Goal: Task Accomplishment & Management: Manage account settings

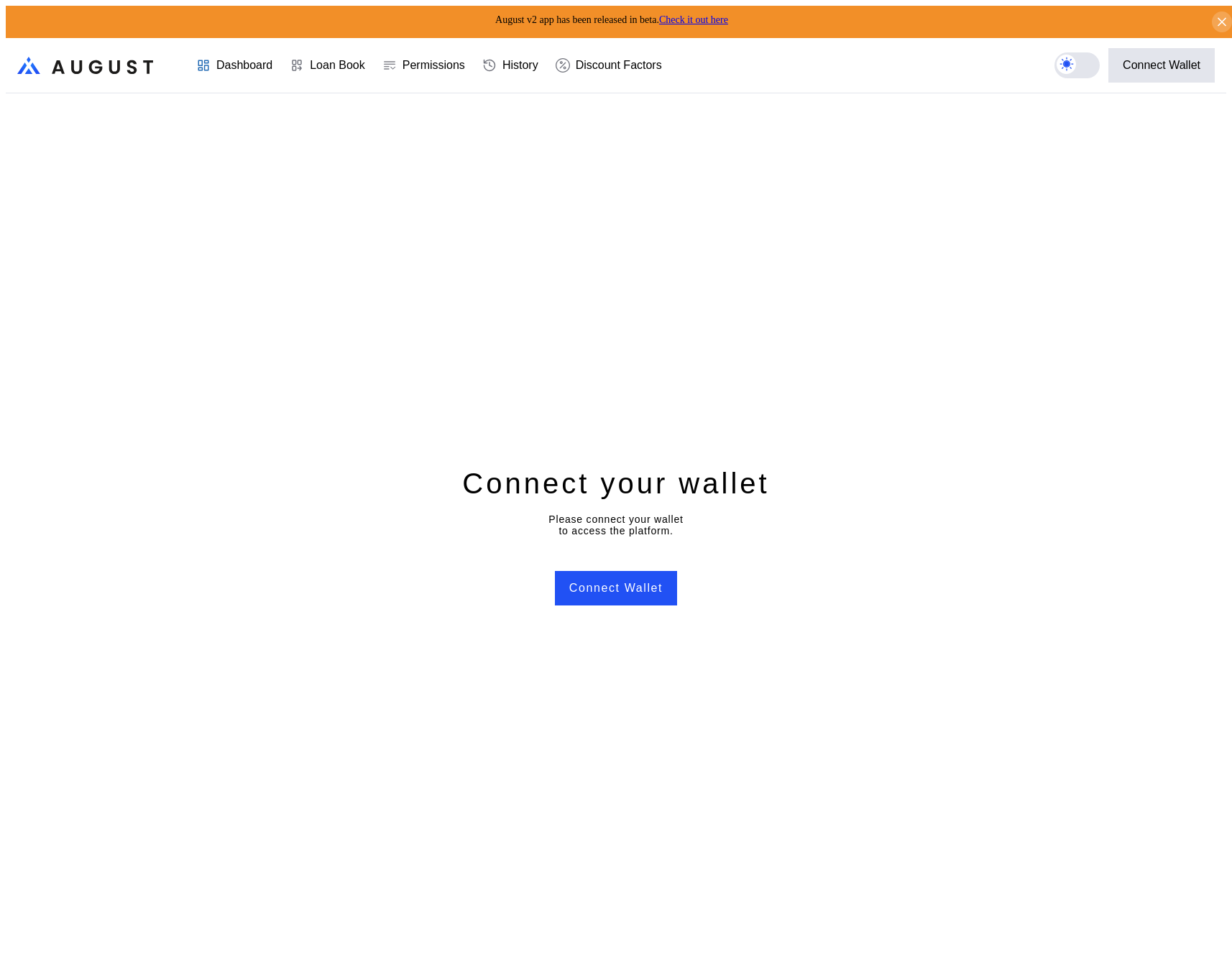
click at [695, 39] on header ".cls-1 { fill: url(#radial-gradient); } .cls-1, .cls-2 { stroke-width: 0px; } .…" at bounding box center [616, 66] width 1220 height 56
click at [717, 14] on link "Check it out here" at bounding box center [693, 20] width 69 height 11
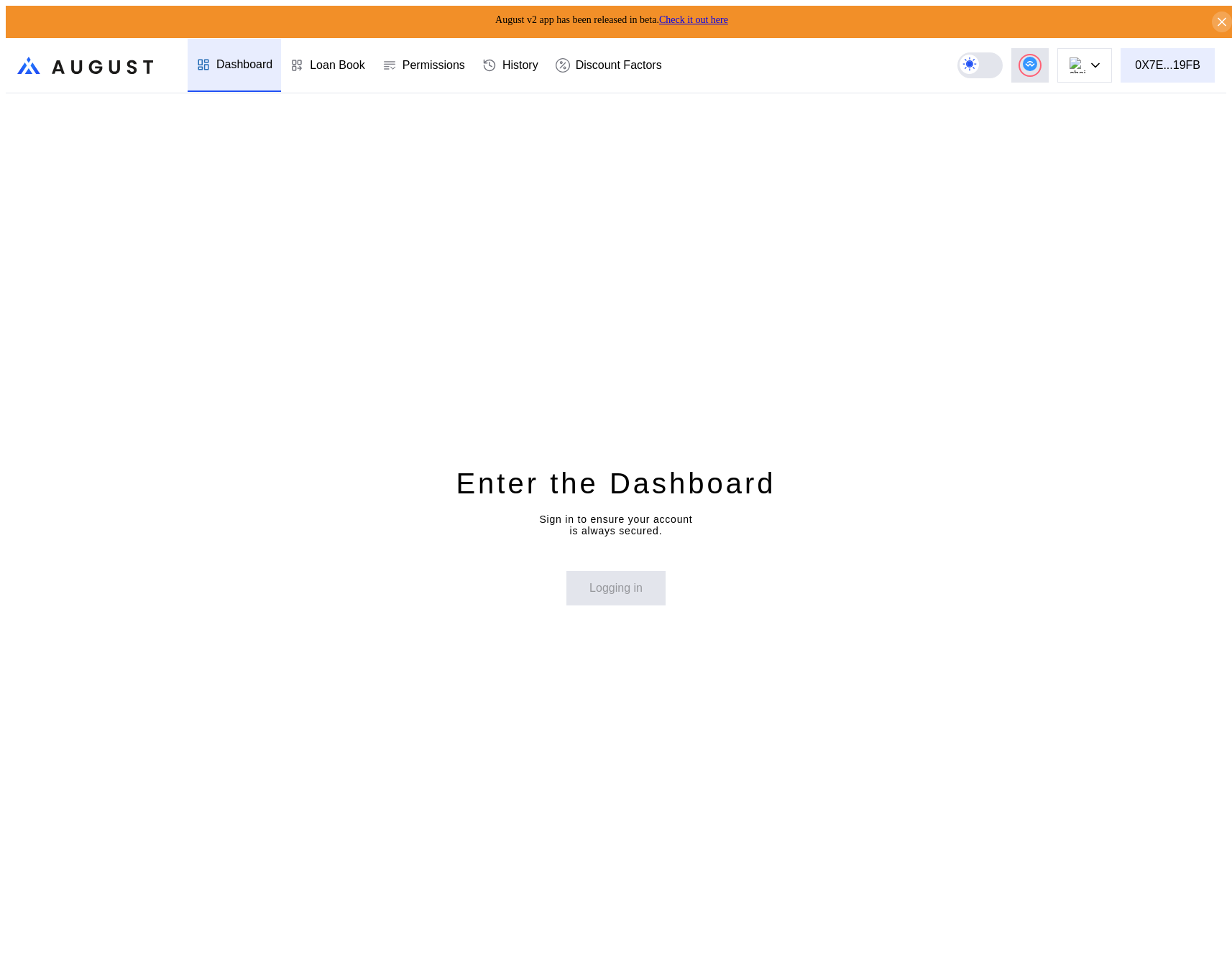
click at [1185, 65] on div "0X7E...19FB" at bounding box center [1167, 65] width 65 height 13
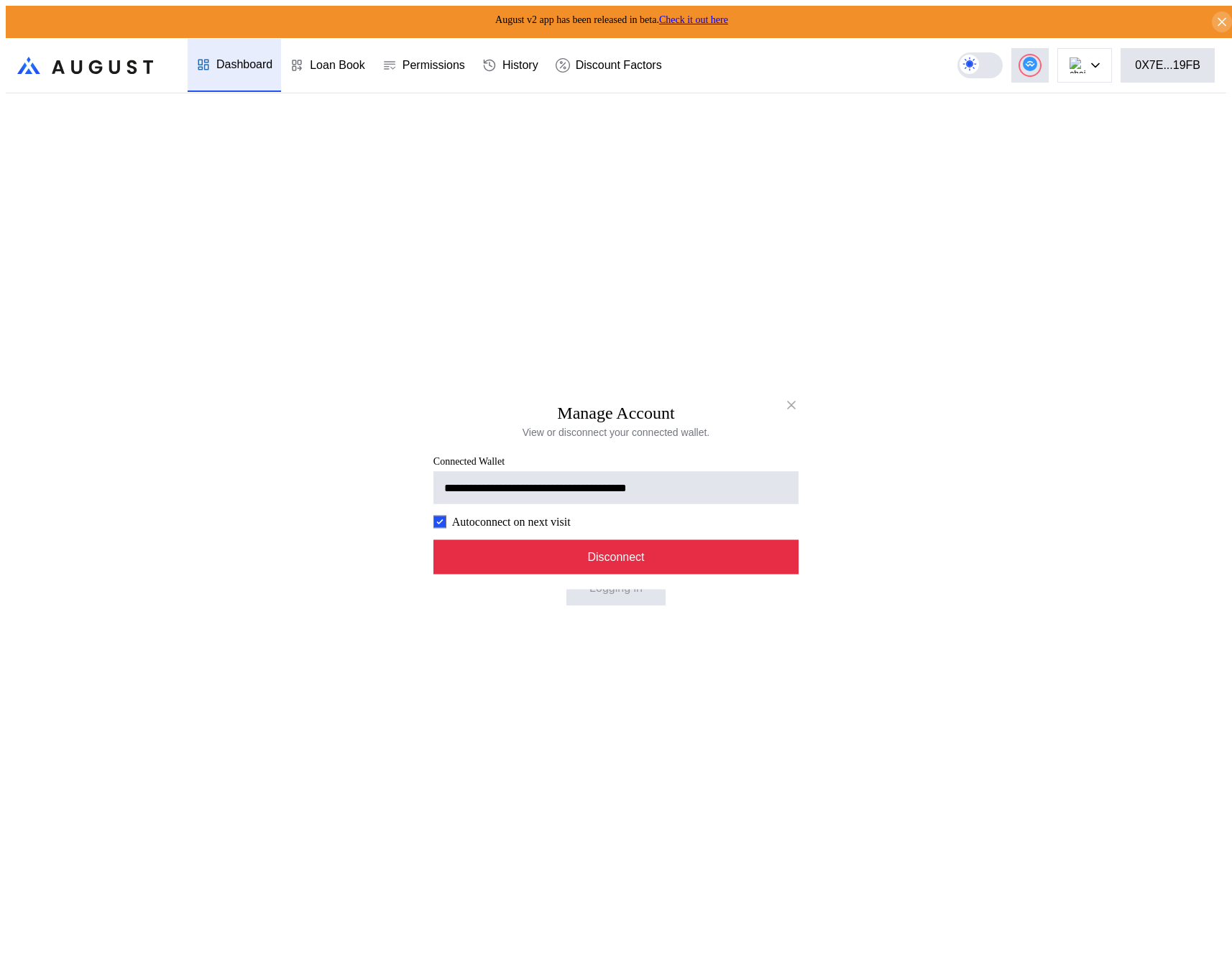
click at [657, 560] on button "Disconnect" at bounding box center [616, 557] width 365 height 34
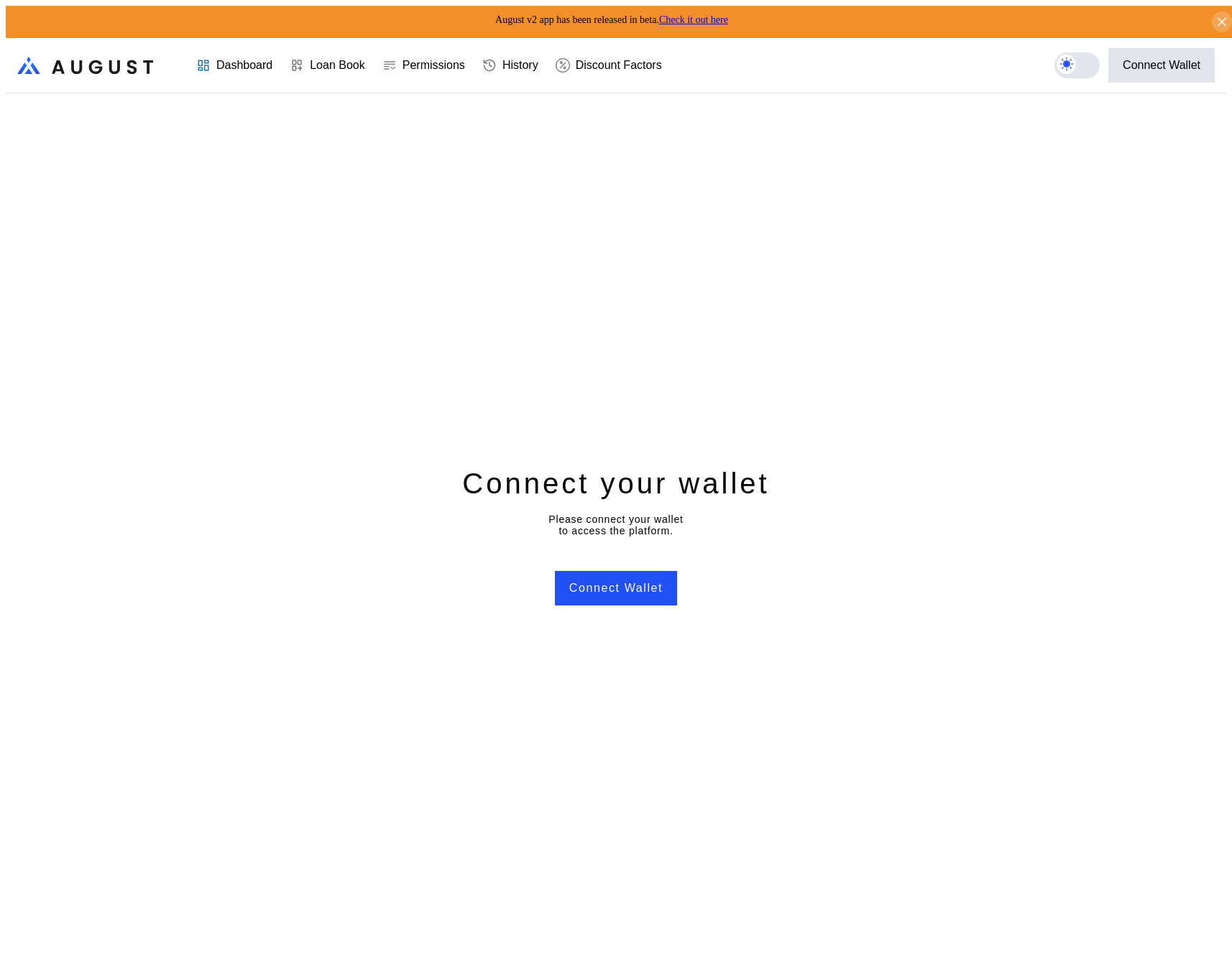
click at [725, 17] on link "Check it out here" at bounding box center [693, 20] width 69 height 11
click at [623, 586] on button "Connect Wallet" at bounding box center [616, 589] width 122 height 34
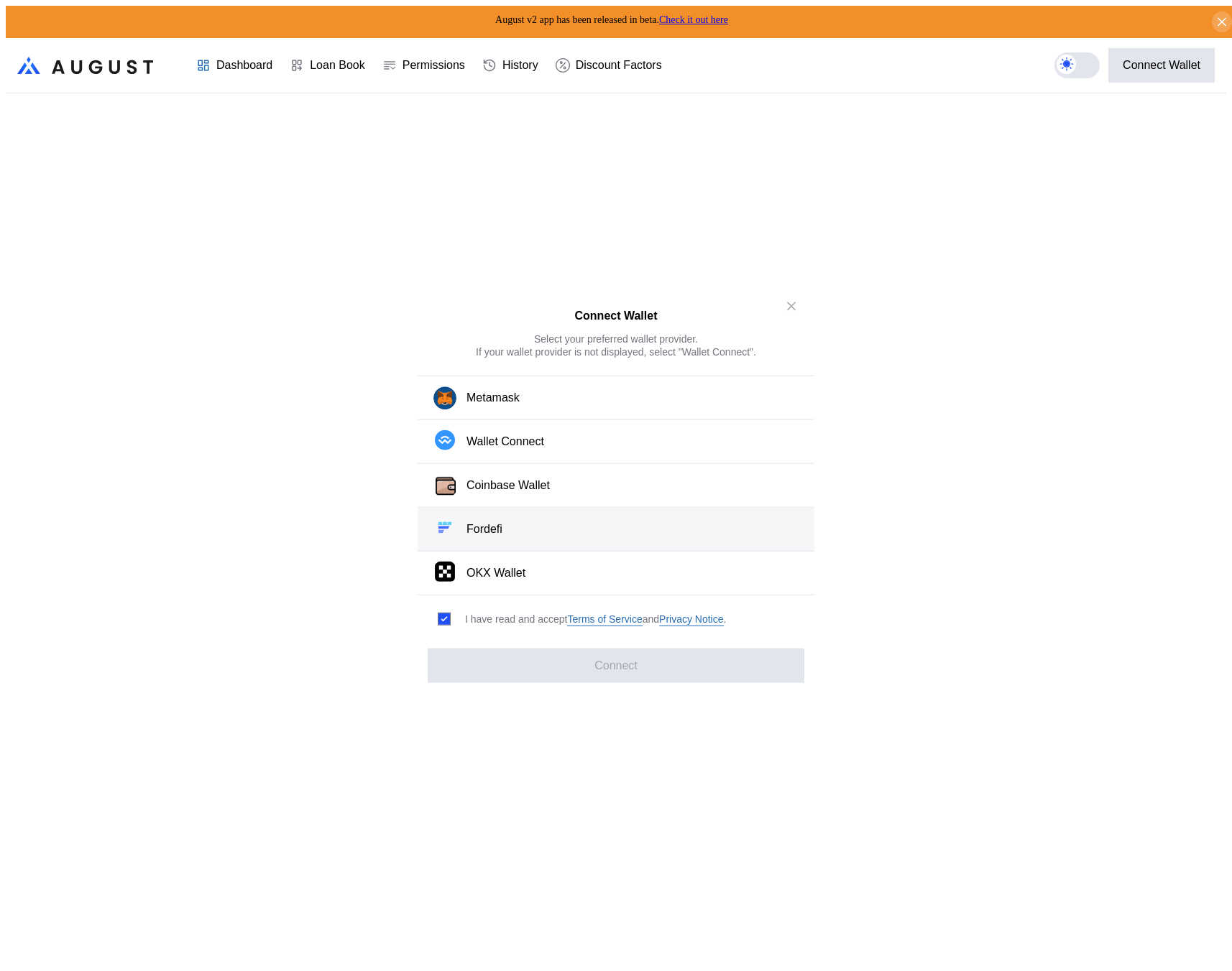
click at [586, 517] on button "Fordefi" at bounding box center [616, 529] width 397 height 44
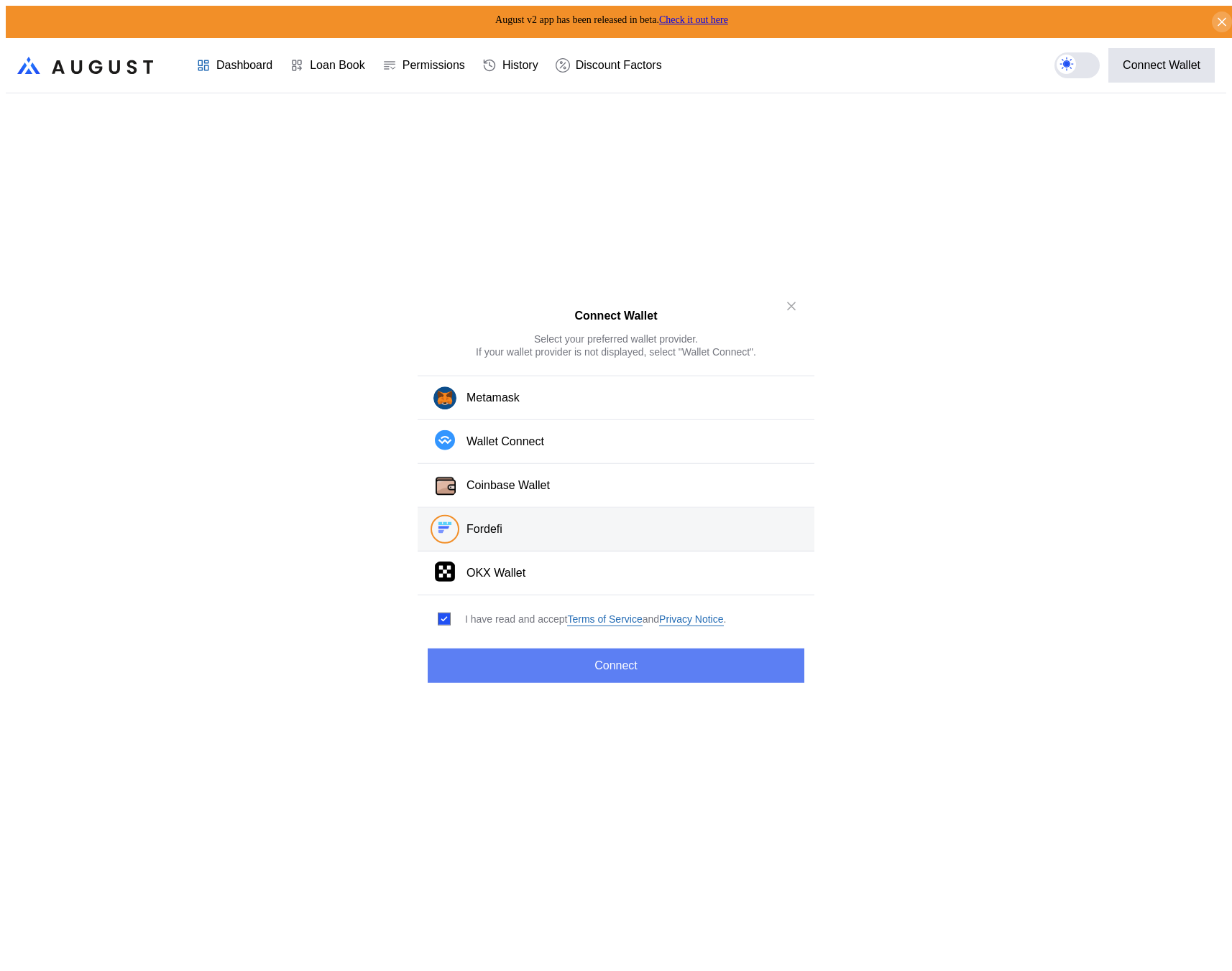
click at [633, 655] on button "Connect" at bounding box center [616, 665] width 376 height 34
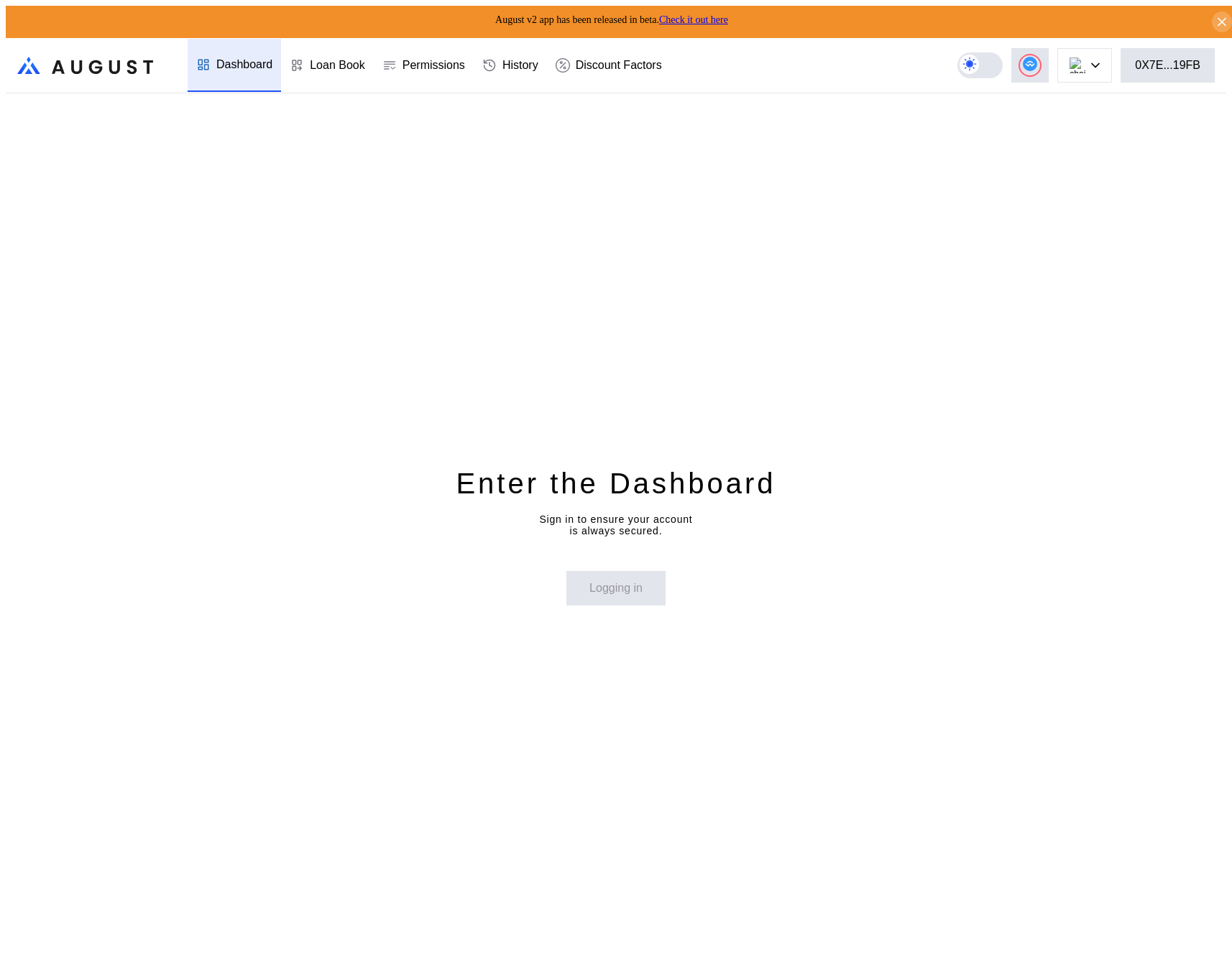
click at [978, 495] on div "Enter the Dashboard Sign in to ensure your account is always secured. Logging in" at bounding box center [616, 535] width 1220 height 883
click at [1139, 58] on button "0X7E...19FB" at bounding box center [1167, 65] width 94 height 34
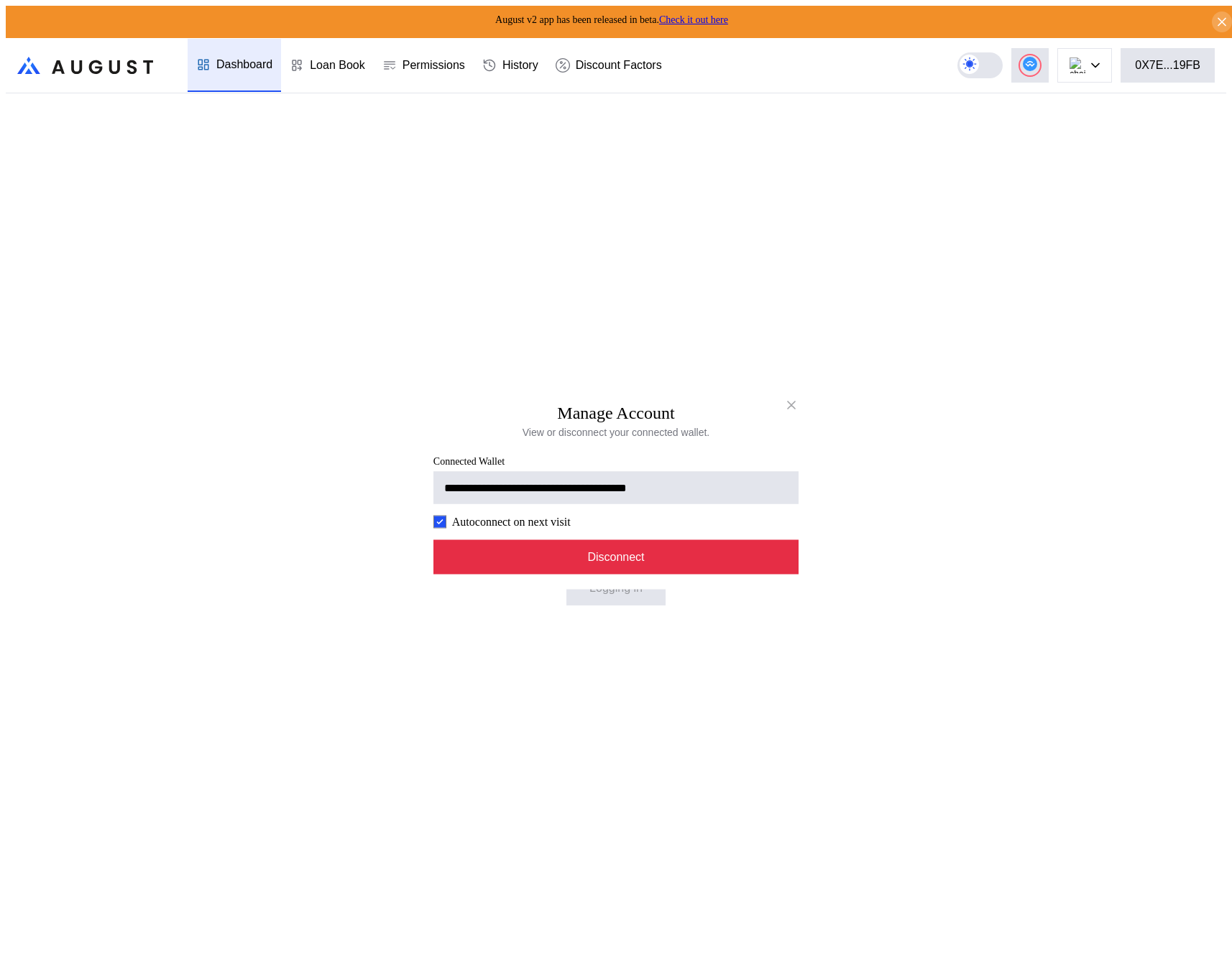
click at [730, 554] on button "Disconnect" at bounding box center [616, 557] width 365 height 34
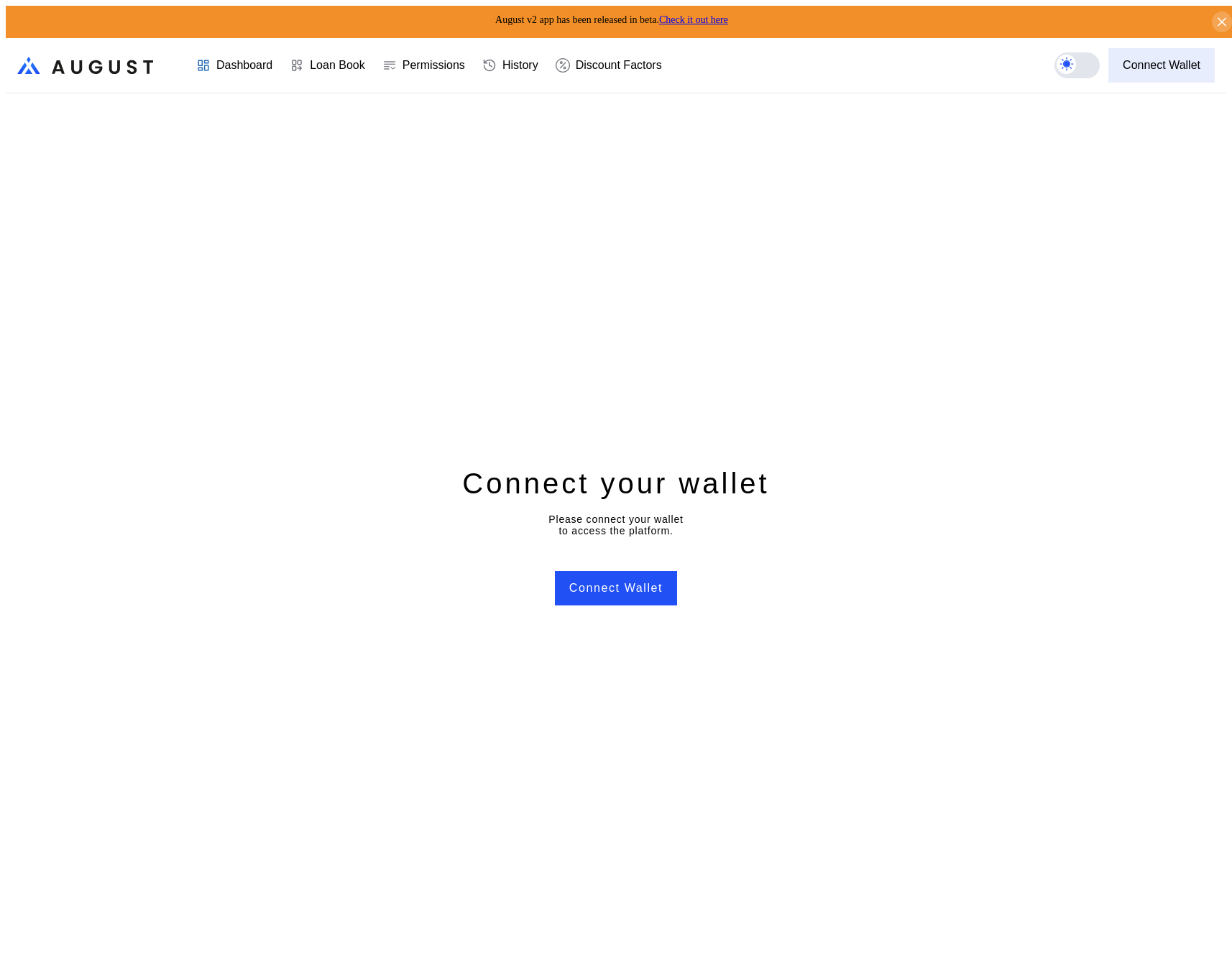
click at [1174, 61] on div "Connect Wallet" at bounding box center [1161, 65] width 78 height 13
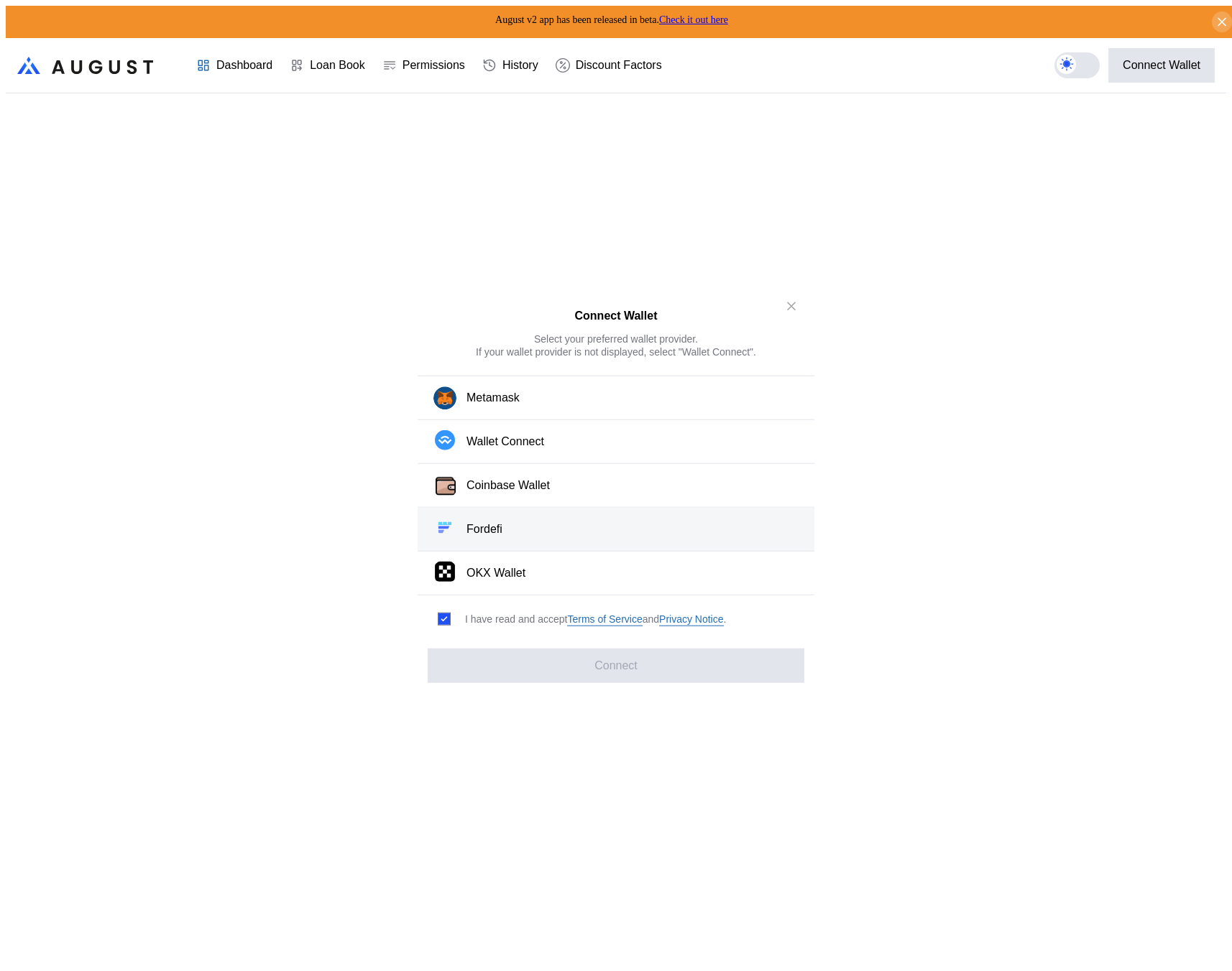
click at [588, 527] on button "Fordefi" at bounding box center [616, 529] width 397 height 44
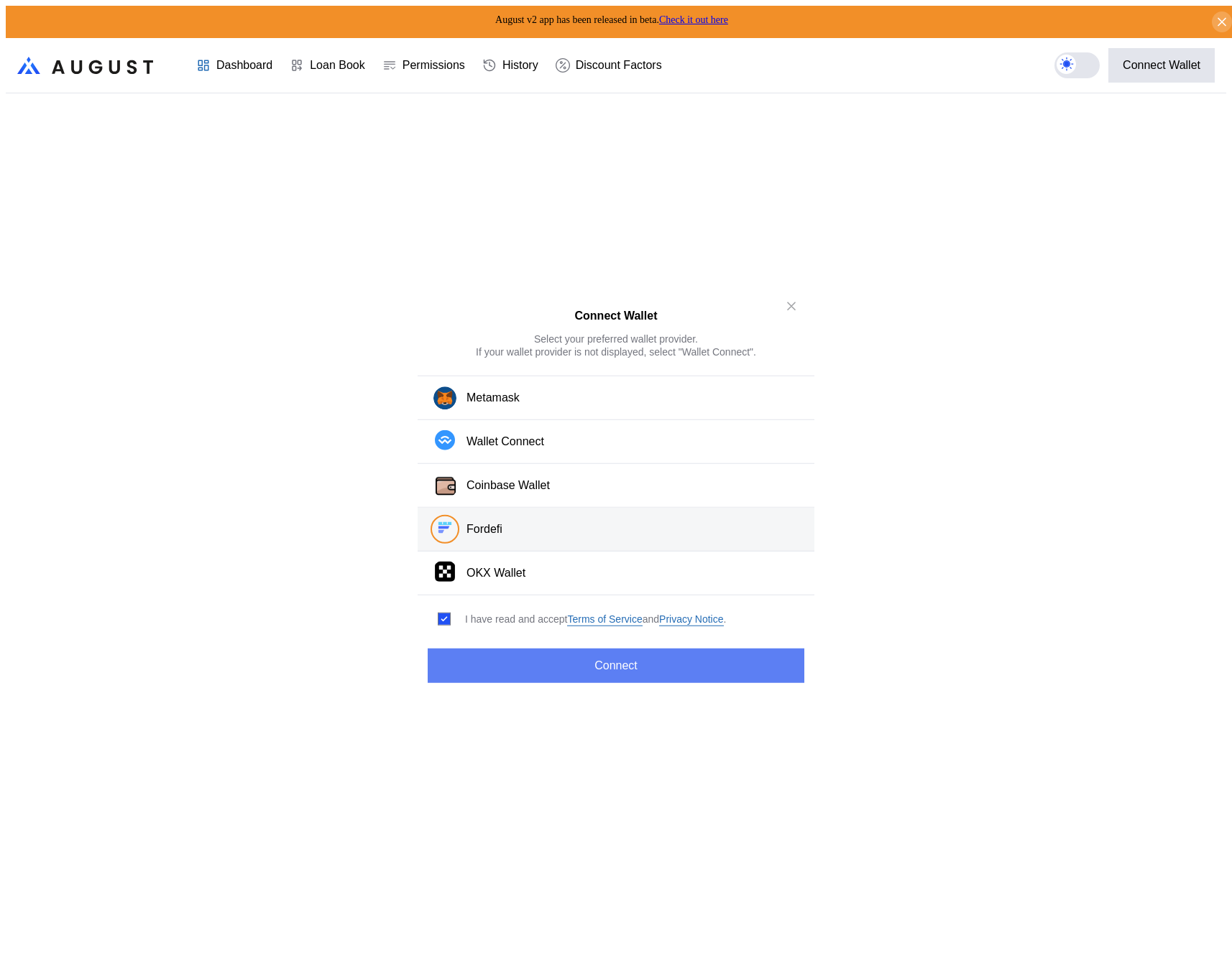
click at [625, 648] on button "Connect" at bounding box center [616, 665] width 376 height 34
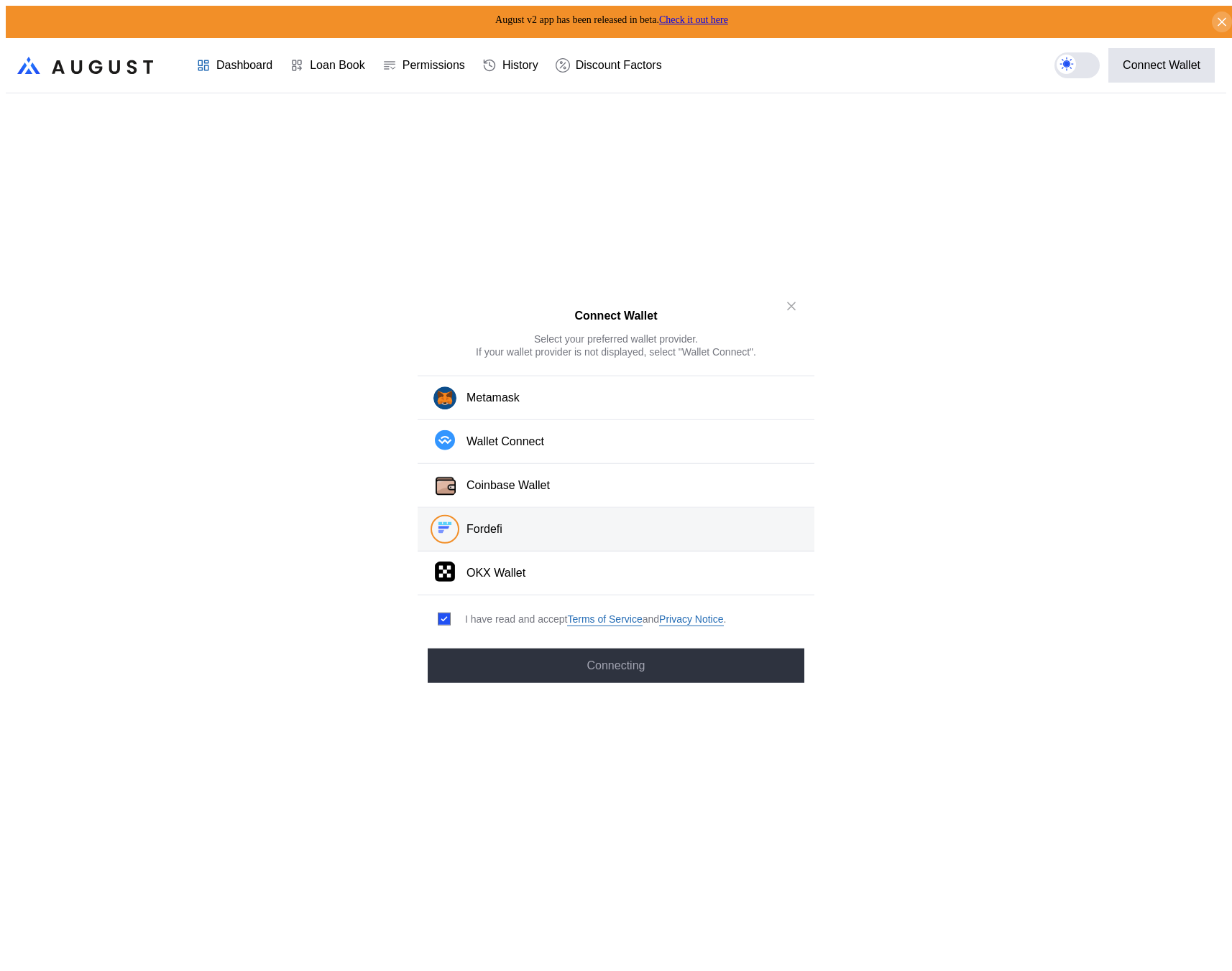
click at [890, 970] on div "Connect Wallet Select your preferred wallet provider. If your wallet provider i…" at bounding box center [616, 977] width 1220 height 0
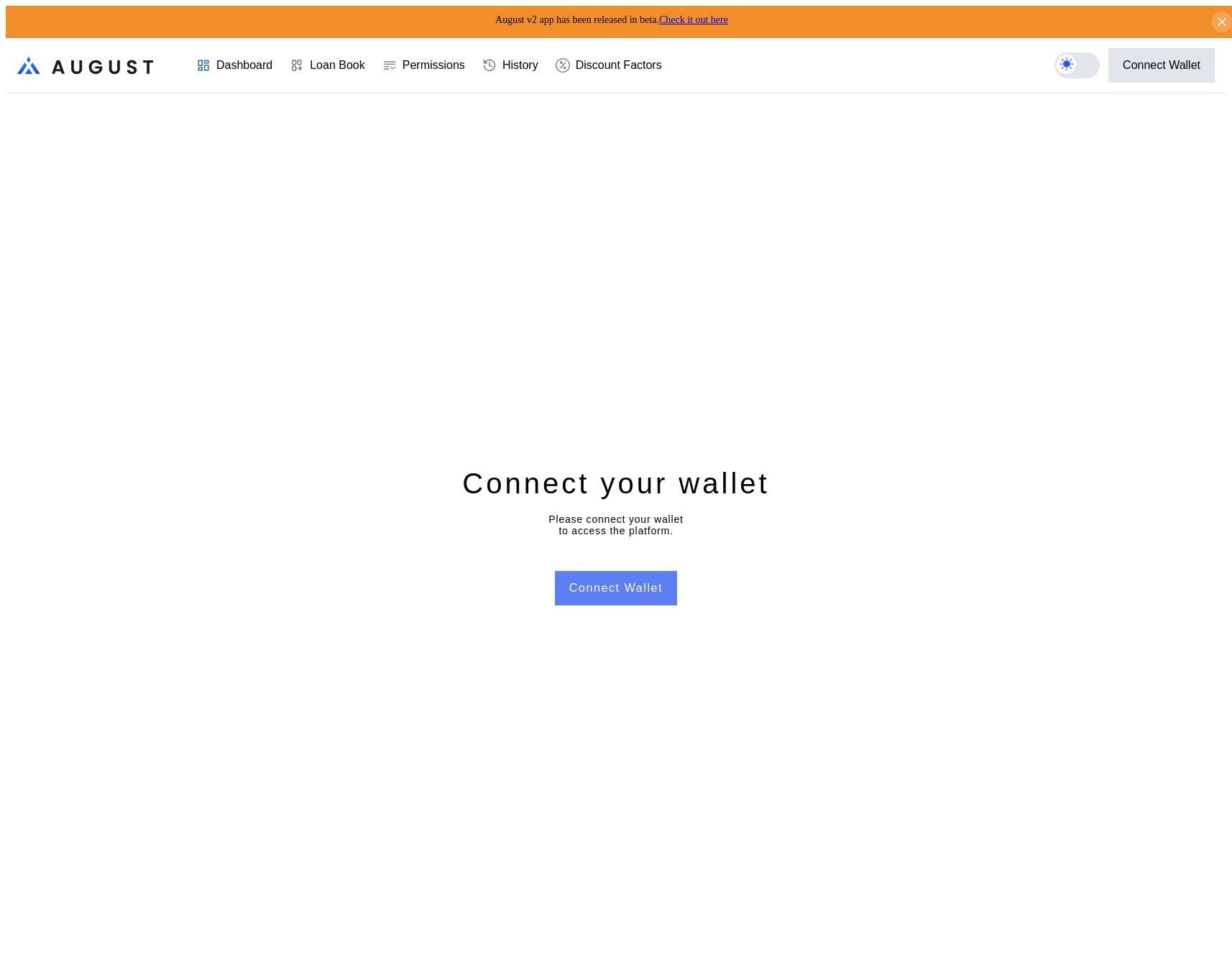
click at [607, 575] on button "Connect Wallet" at bounding box center [616, 589] width 122 height 34
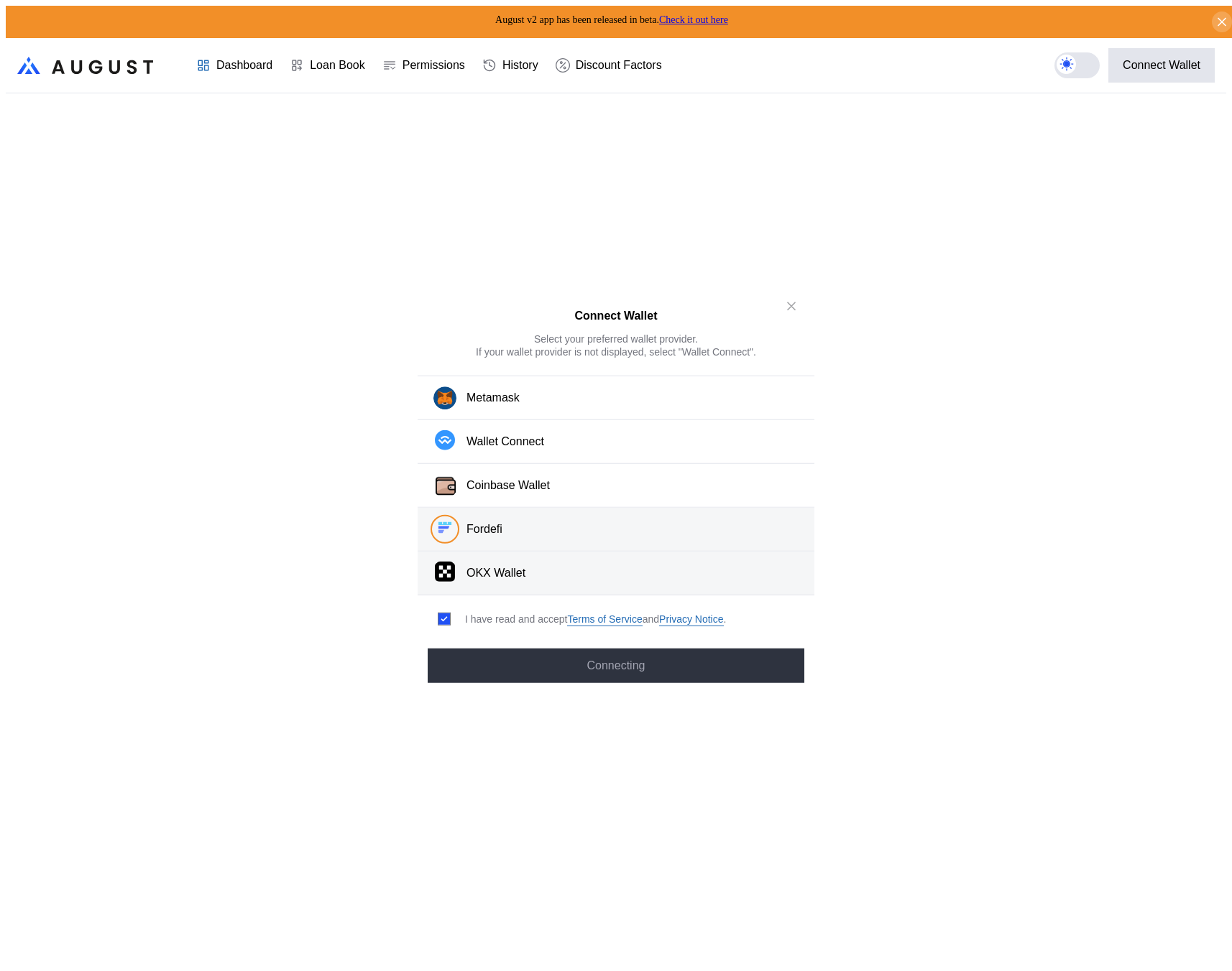
click at [555, 554] on button "OKX Wallet" at bounding box center [616, 573] width 397 height 44
click at [575, 511] on button "Fordefi" at bounding box center [616, 529] width 397 height 44
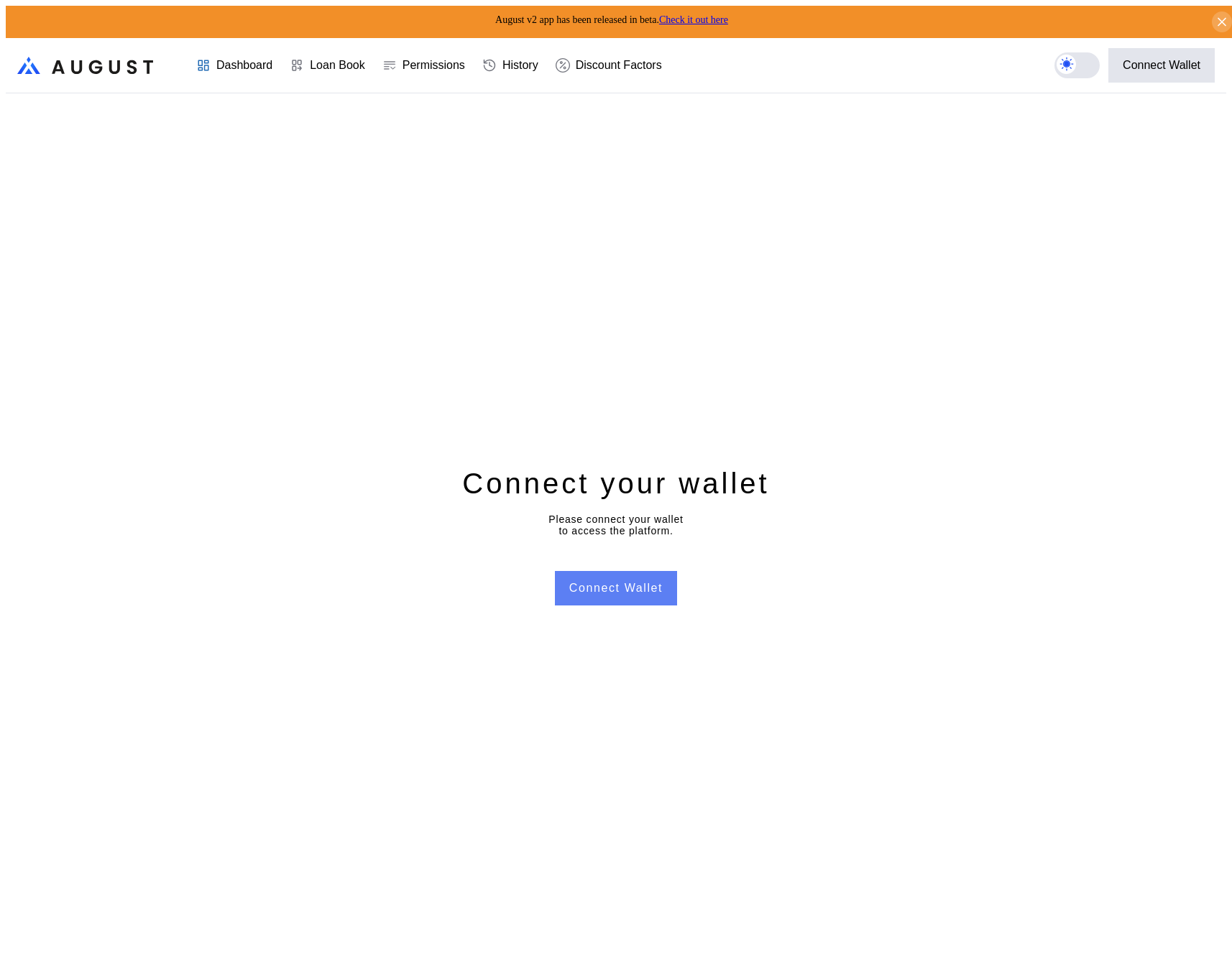
click at [612, 593] on button "Connect Wallet" at bounding box center [616, 589] width 122 height 34
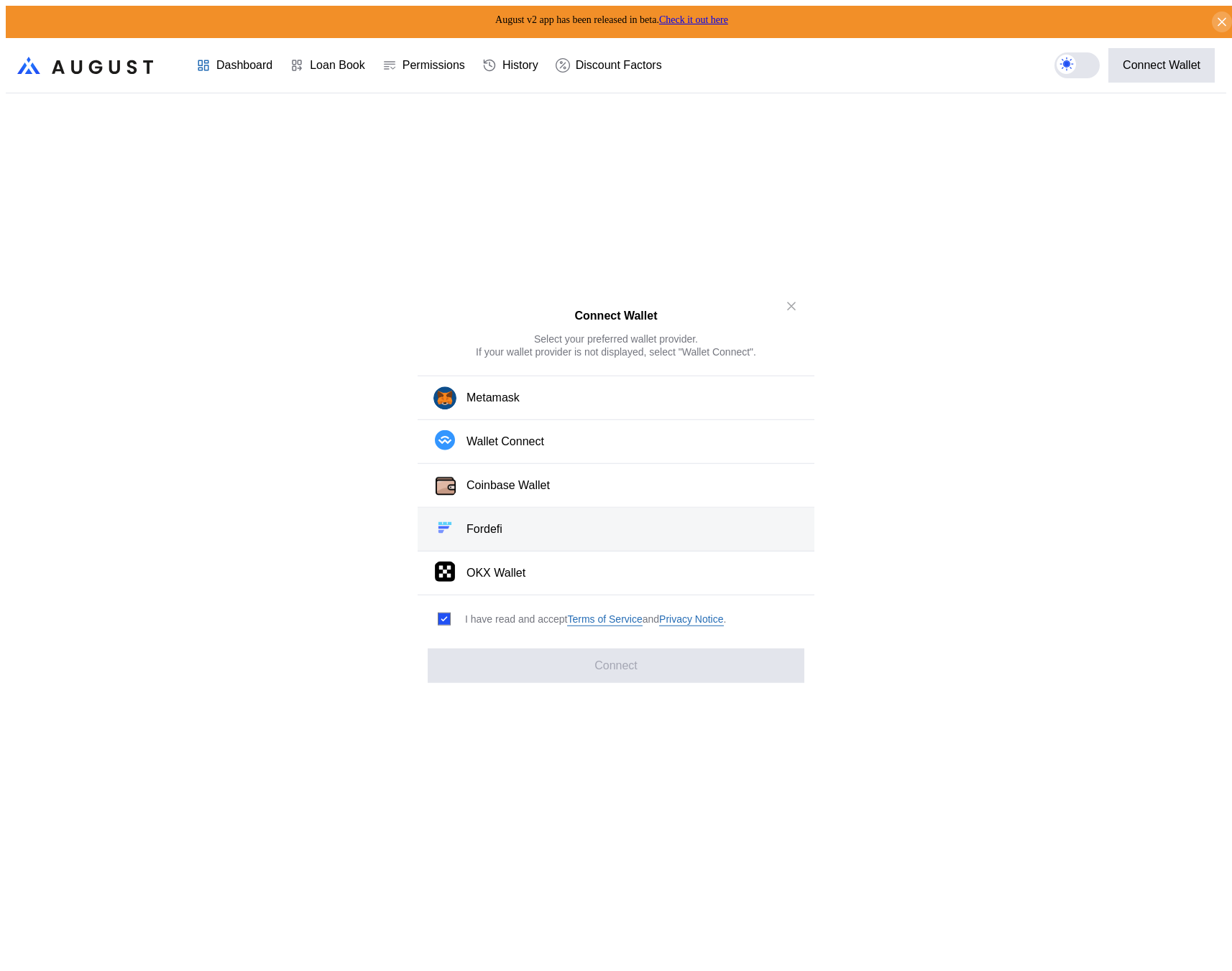
click at [611, 529] on button "Fordefi" at bounding box center [616, 529] width 397 height 44
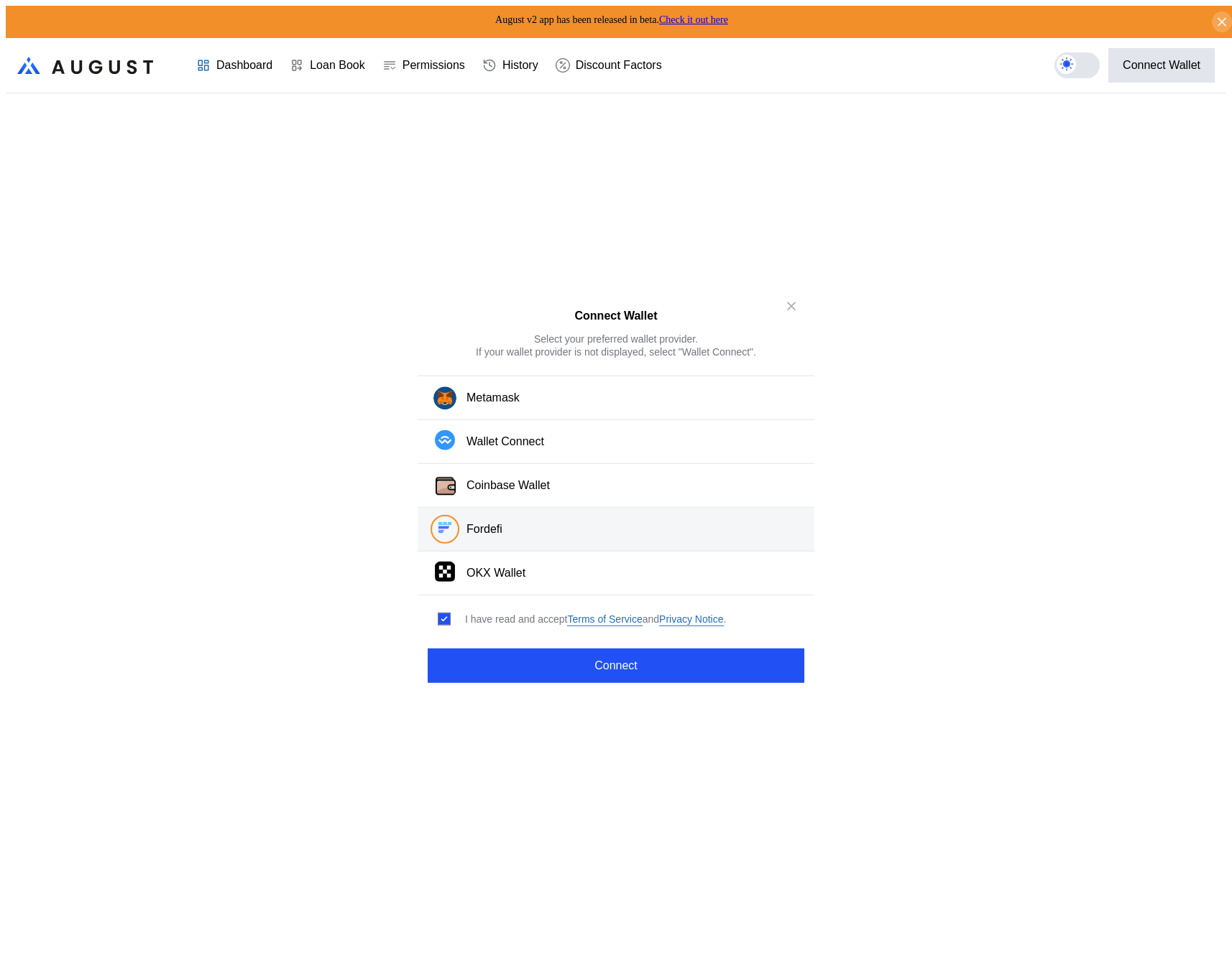
click at [619, 680] on div "Connect Wallet Select your preferred wallet provider. If your wallet provider i…" at bounding box center [616, 486] width 397 height 406
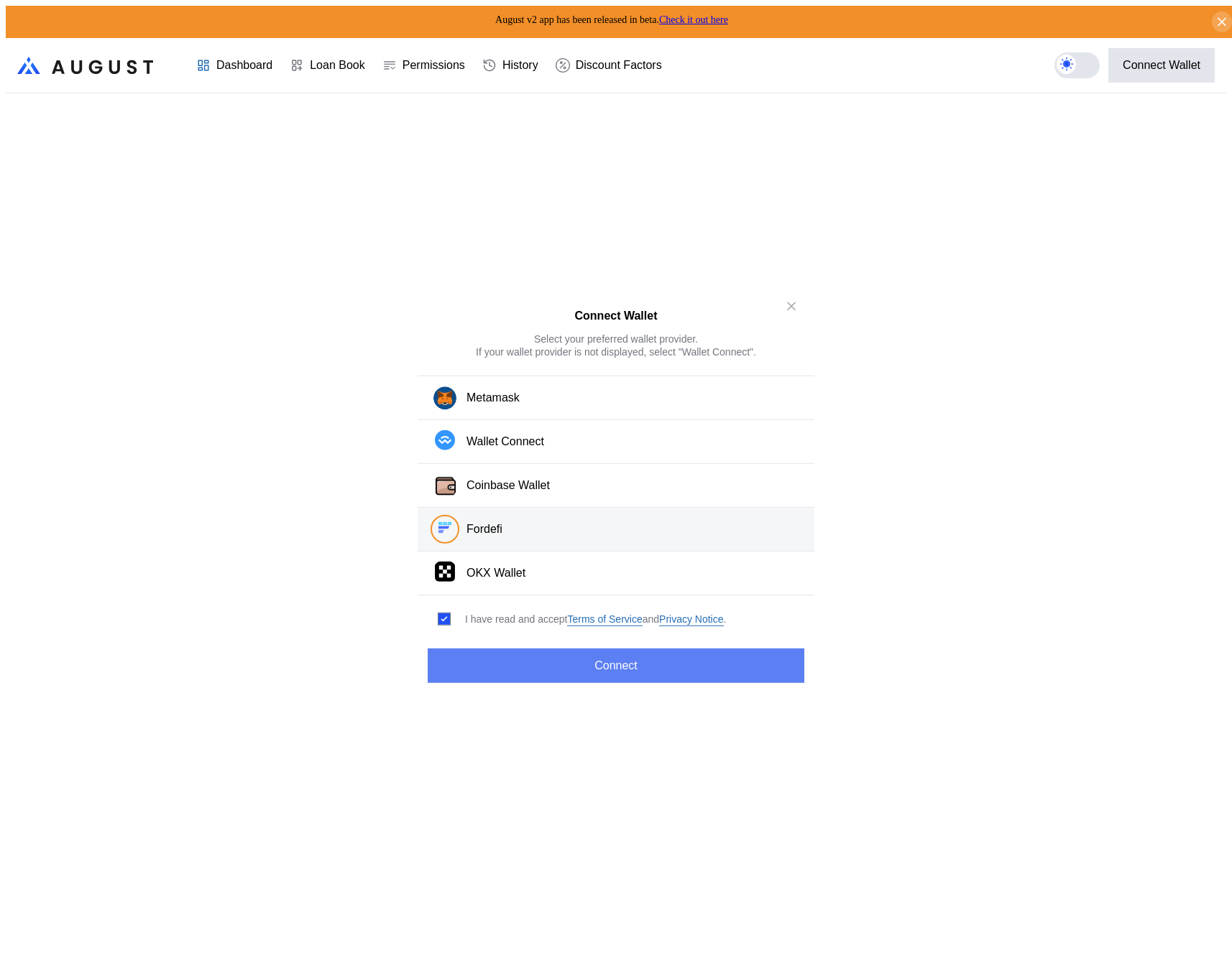
click at [628, 665] on button "Connect" at bounding box center [616, 665] width 376 height 34
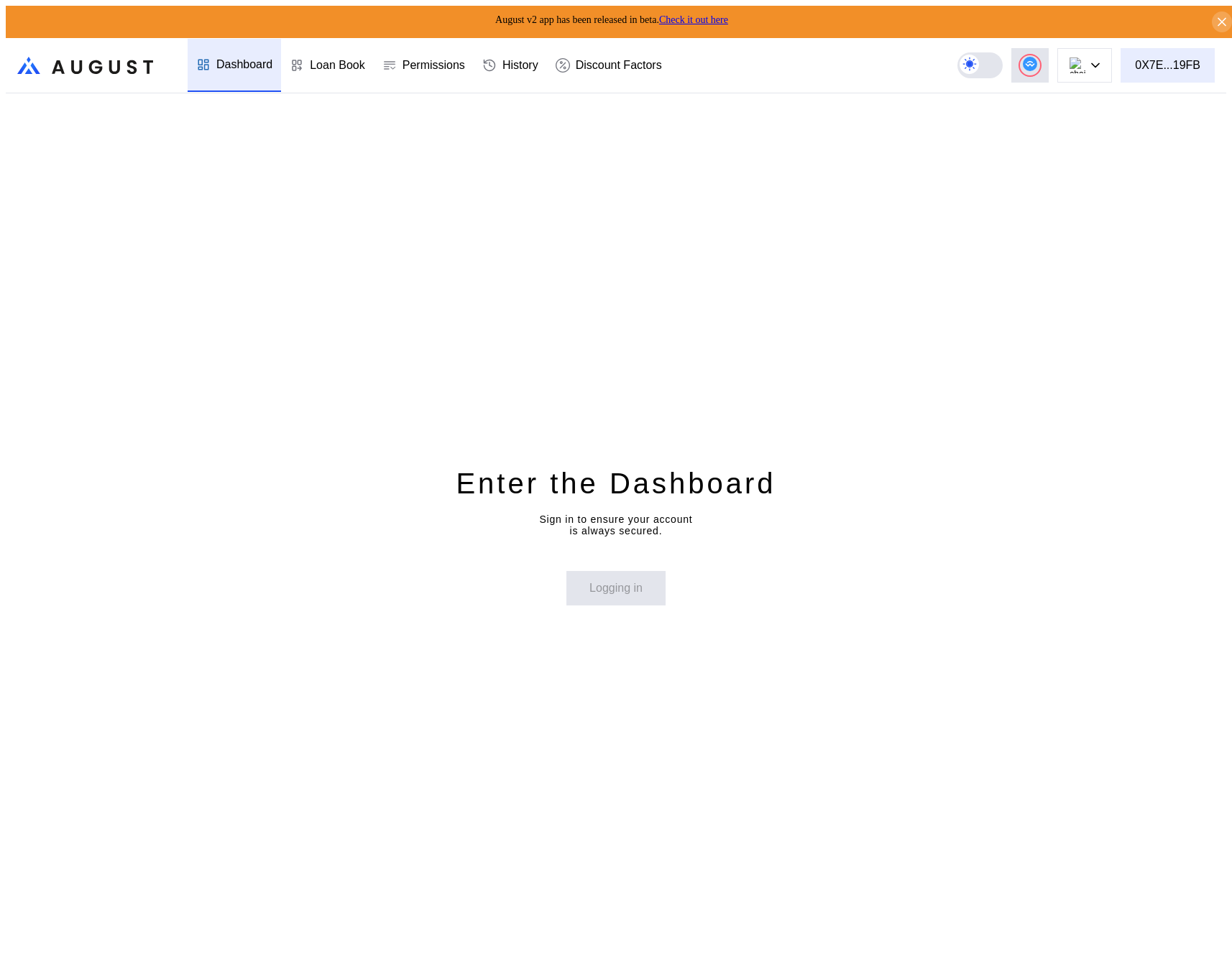
click at [1167, 60] on div "0X7E...19FB" at bounding box center [1167, 65] width 65 height 13
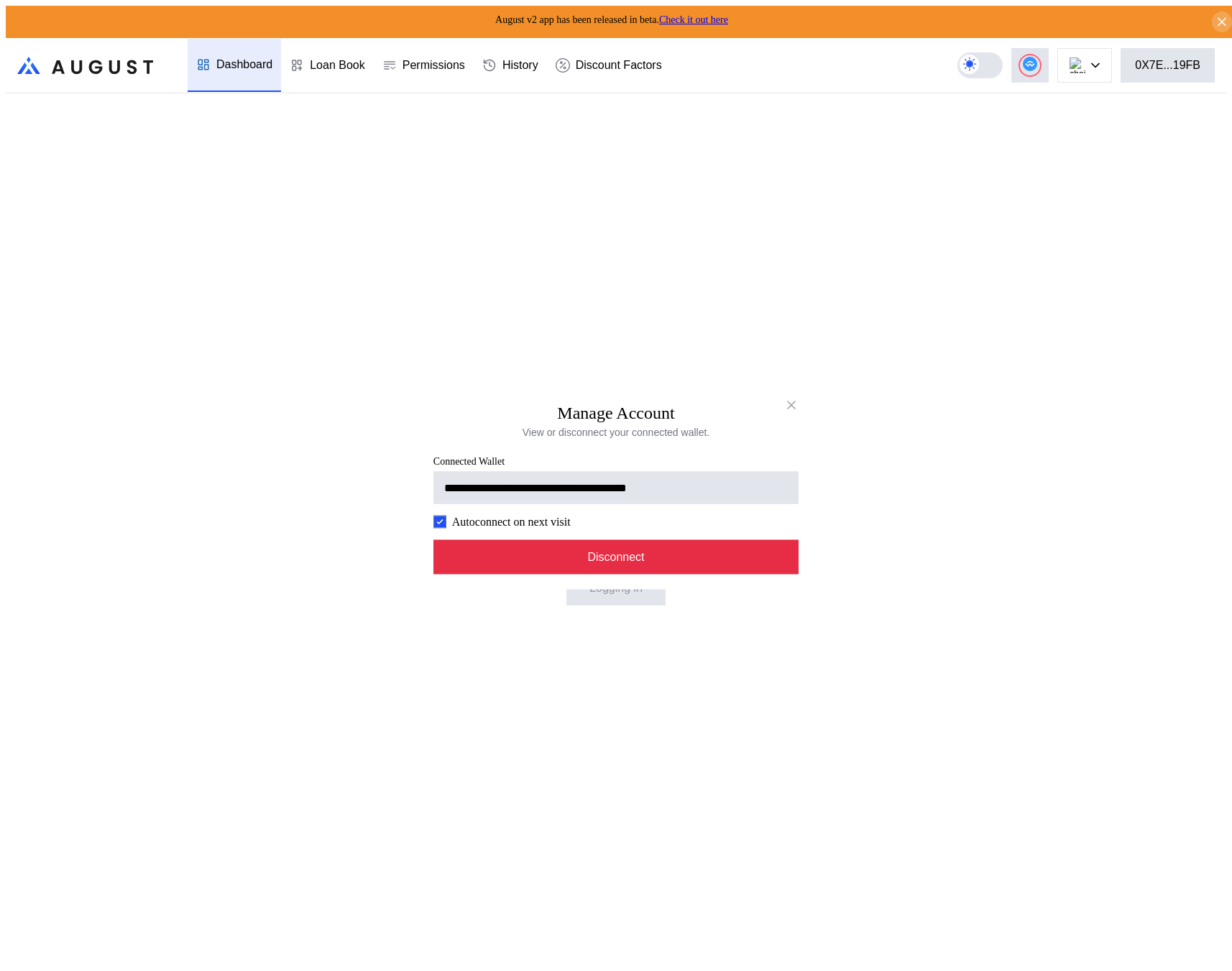
click at [615, 554] on button "Disconnect" at bounding box center [616, 557] width 365 height 34
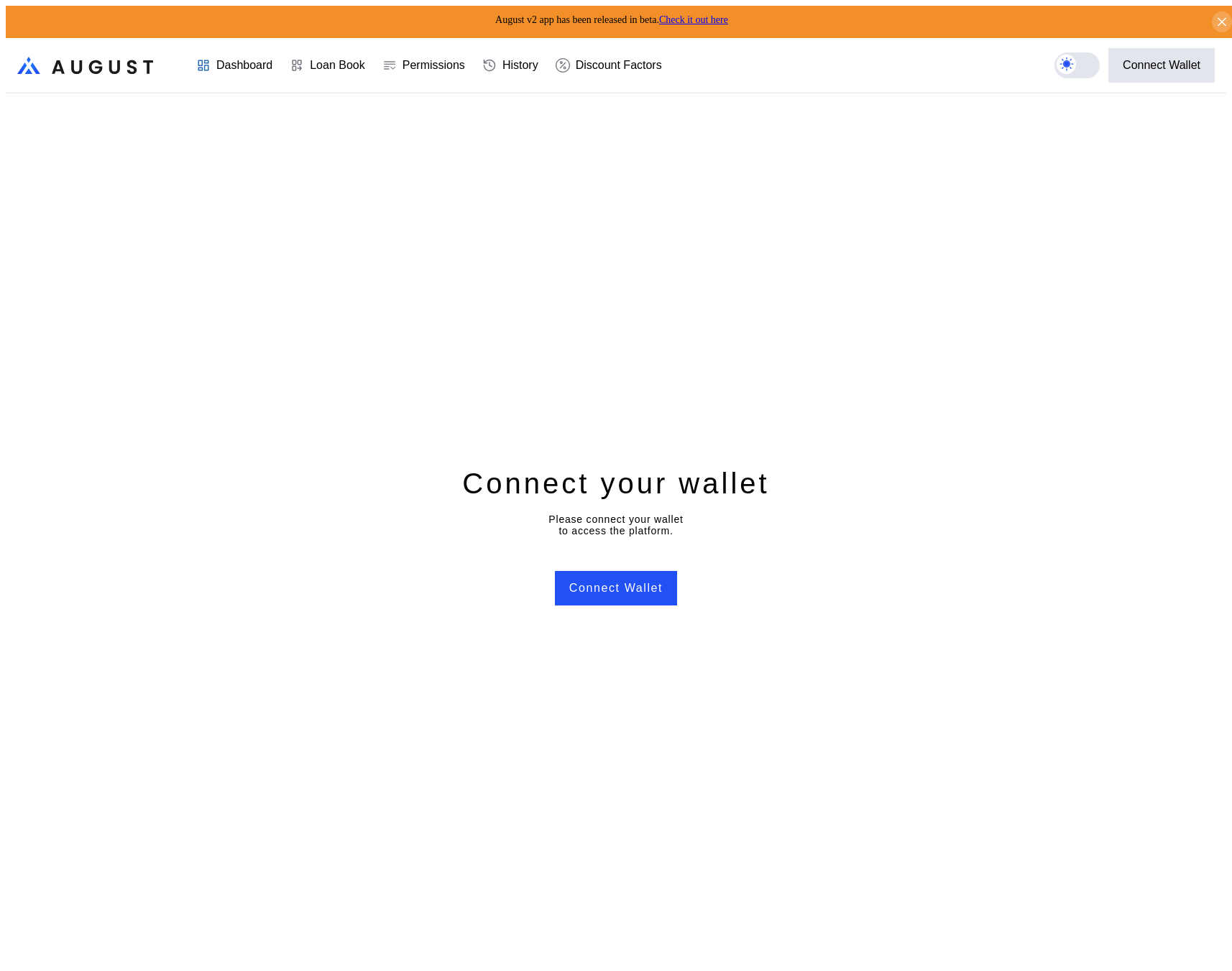
click at [945, 352] on div "Connect your wallet Please connect your wallet to access the platform. Connect …" at bounding box center [616, 535] width 1220 height 883
click at [615, 579] on button "Connect Wallet" at bounding box center [616, 589] width 122 height 34
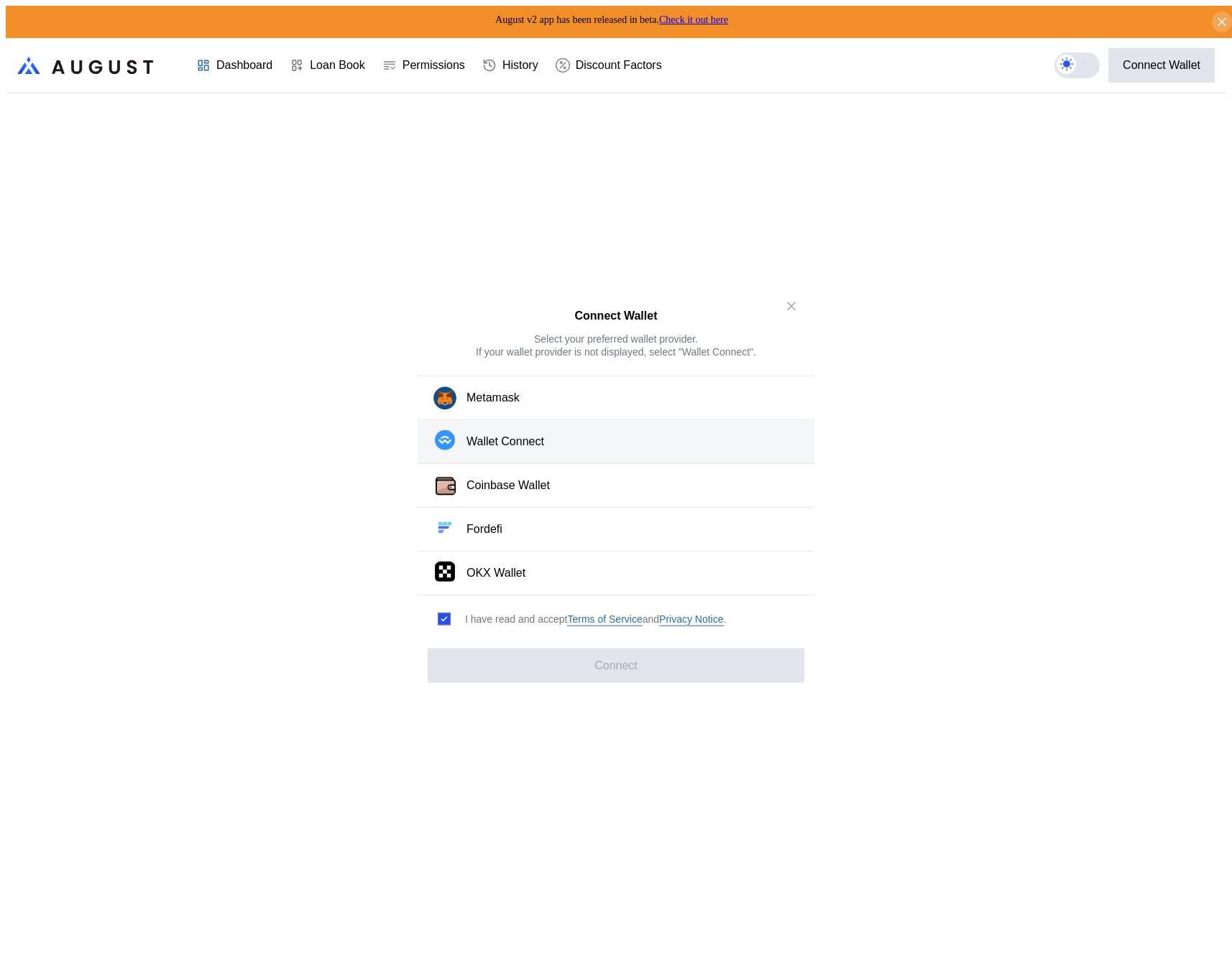
click at [612, 437] on button "Wallet Connect" at bounding box center [616, 442] width 397 height 44
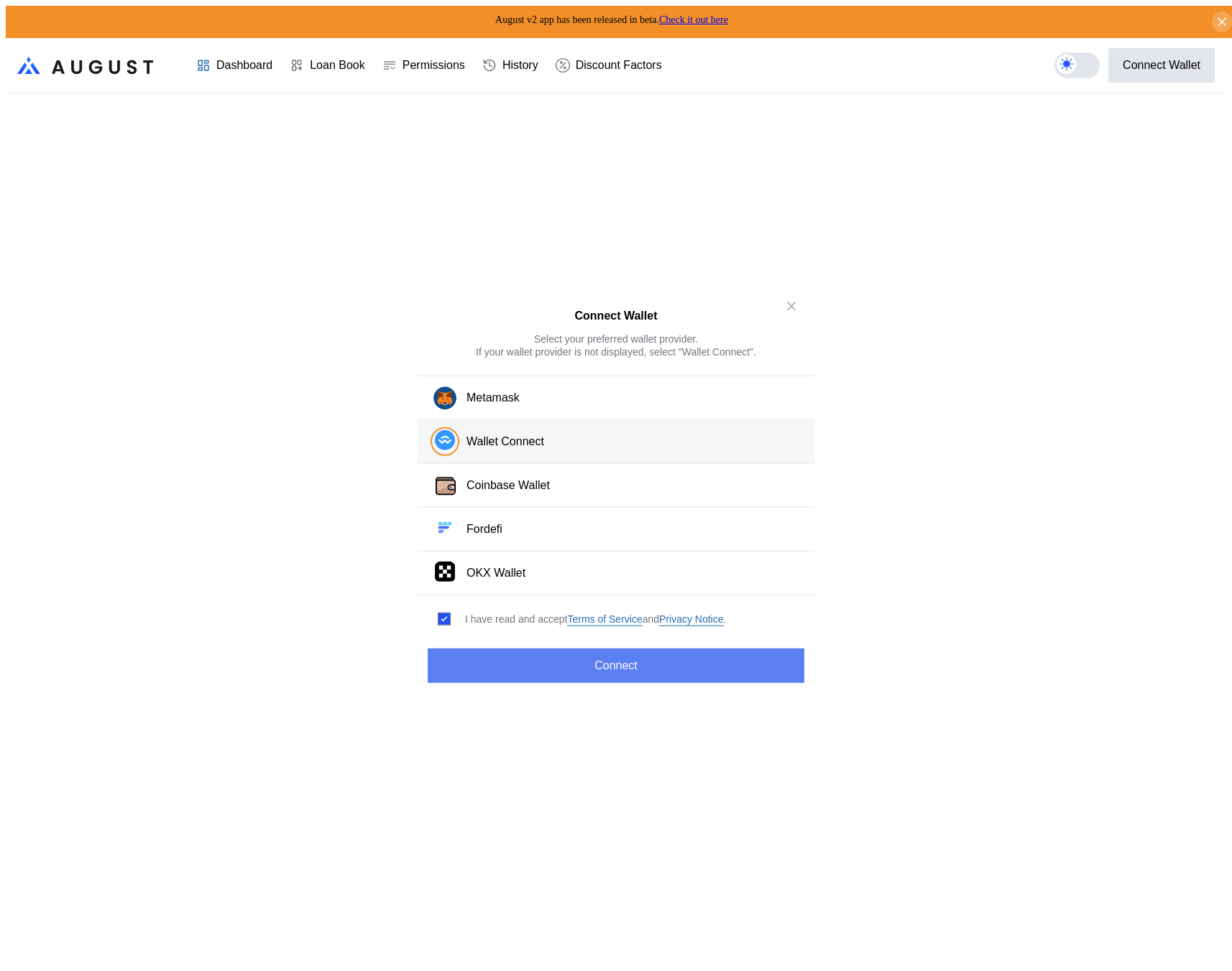
click at [609, 648] on button "Connect" at bounding box center [616, 665] width 376 height 34
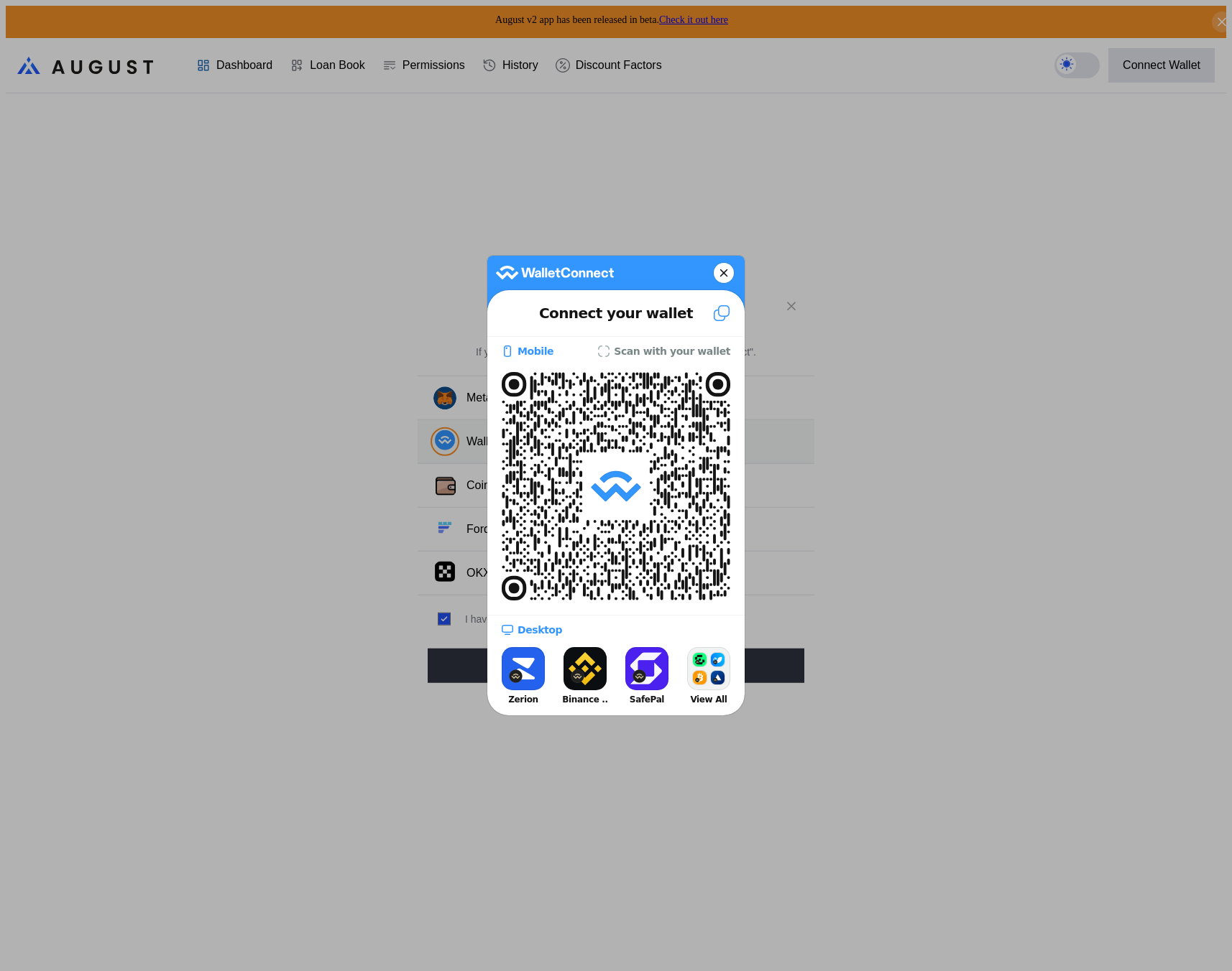
click at [724, 278] on icon at bounding box center [724, 273] width 9 height 20
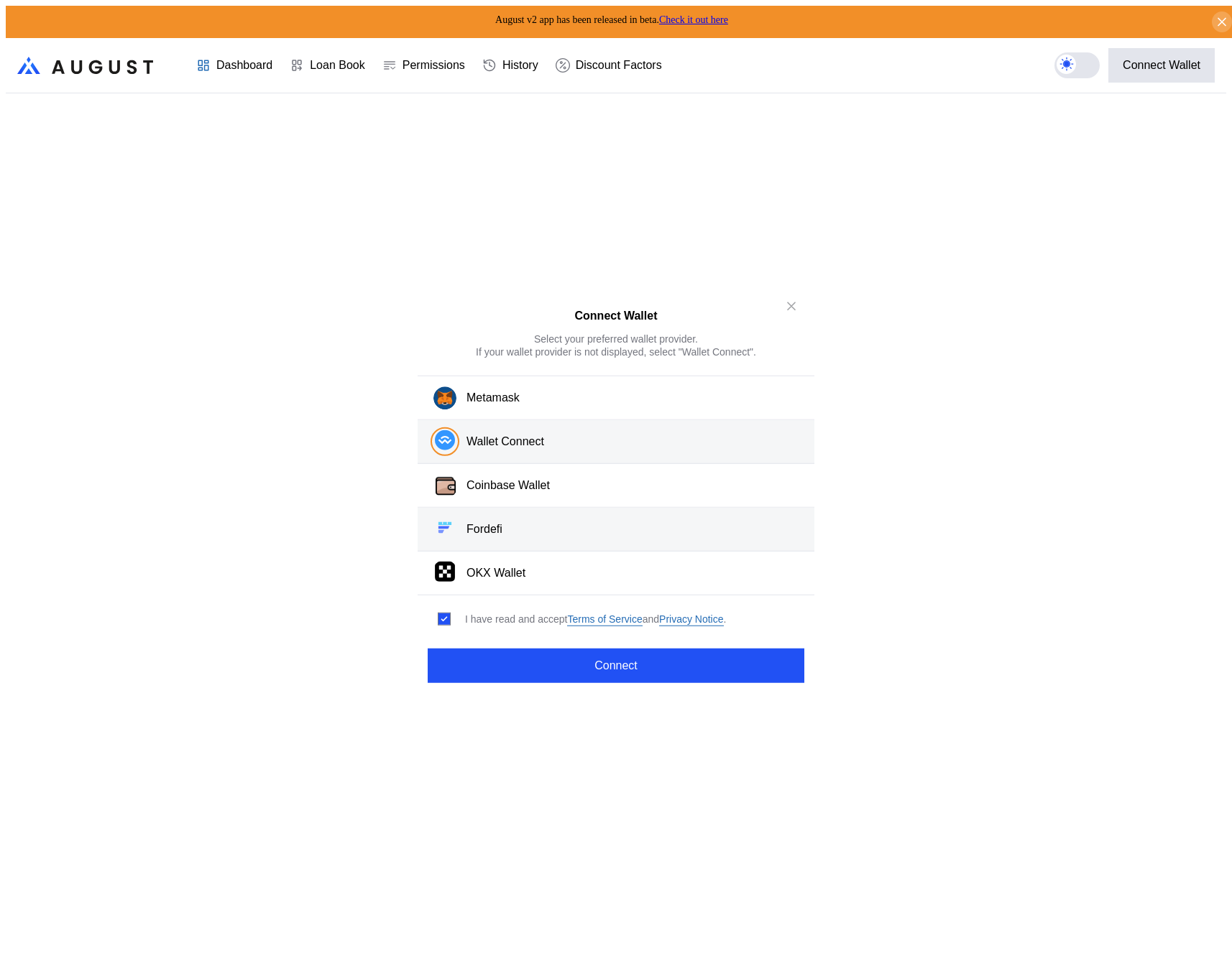
click at [607, 528] on button "Fordefi" at bounding box center [616, 529] width 397 height 44
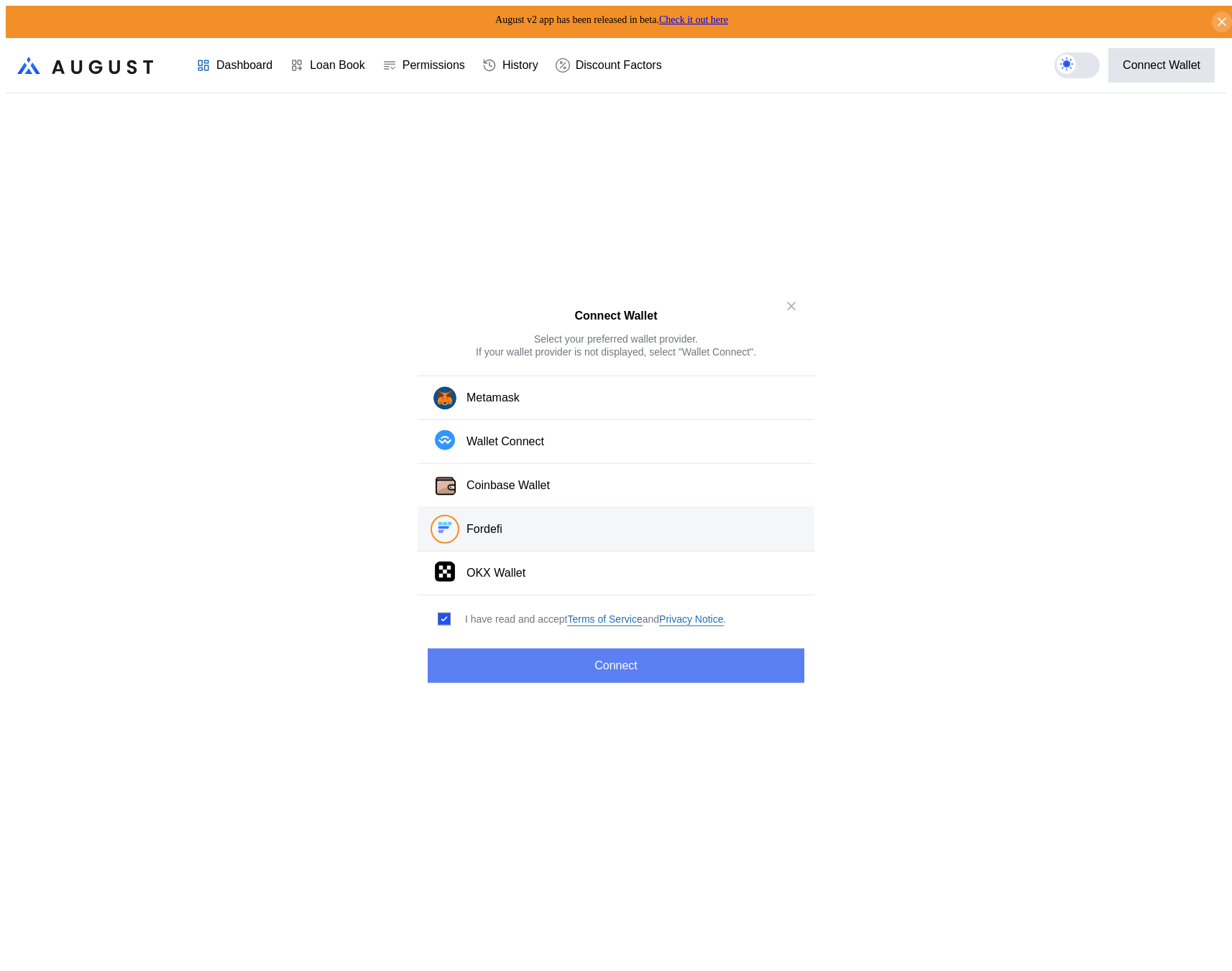
click at [624, 670] on button "Connect" at bounding box center [616, 665] width 376 height 34
click at [659, 659] on button "Connect" at bounding box center [616, 665] width 376 height 34
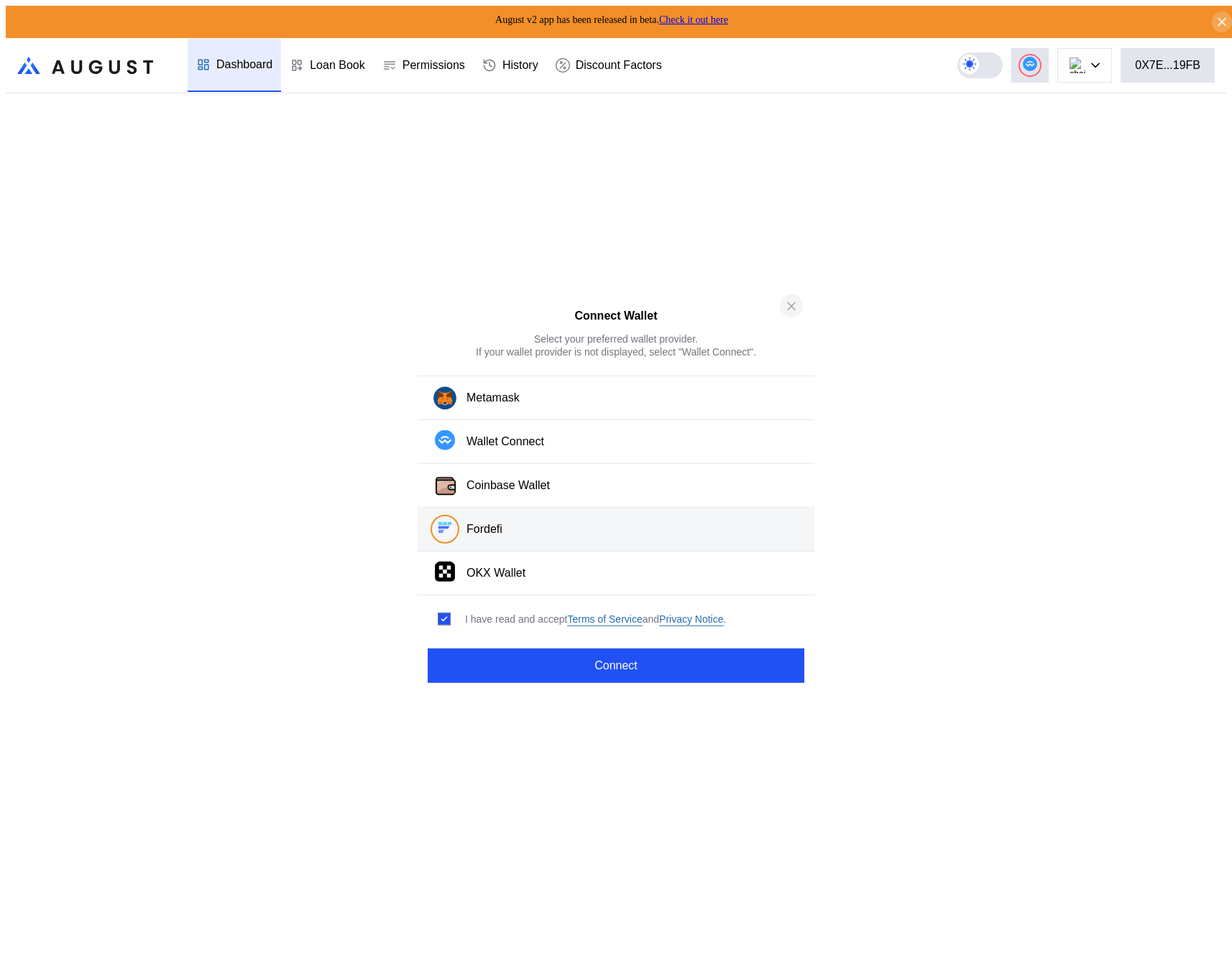
click at [787, 314] on icon "close modal" at bounding box center [791, 305] width 14 height 15
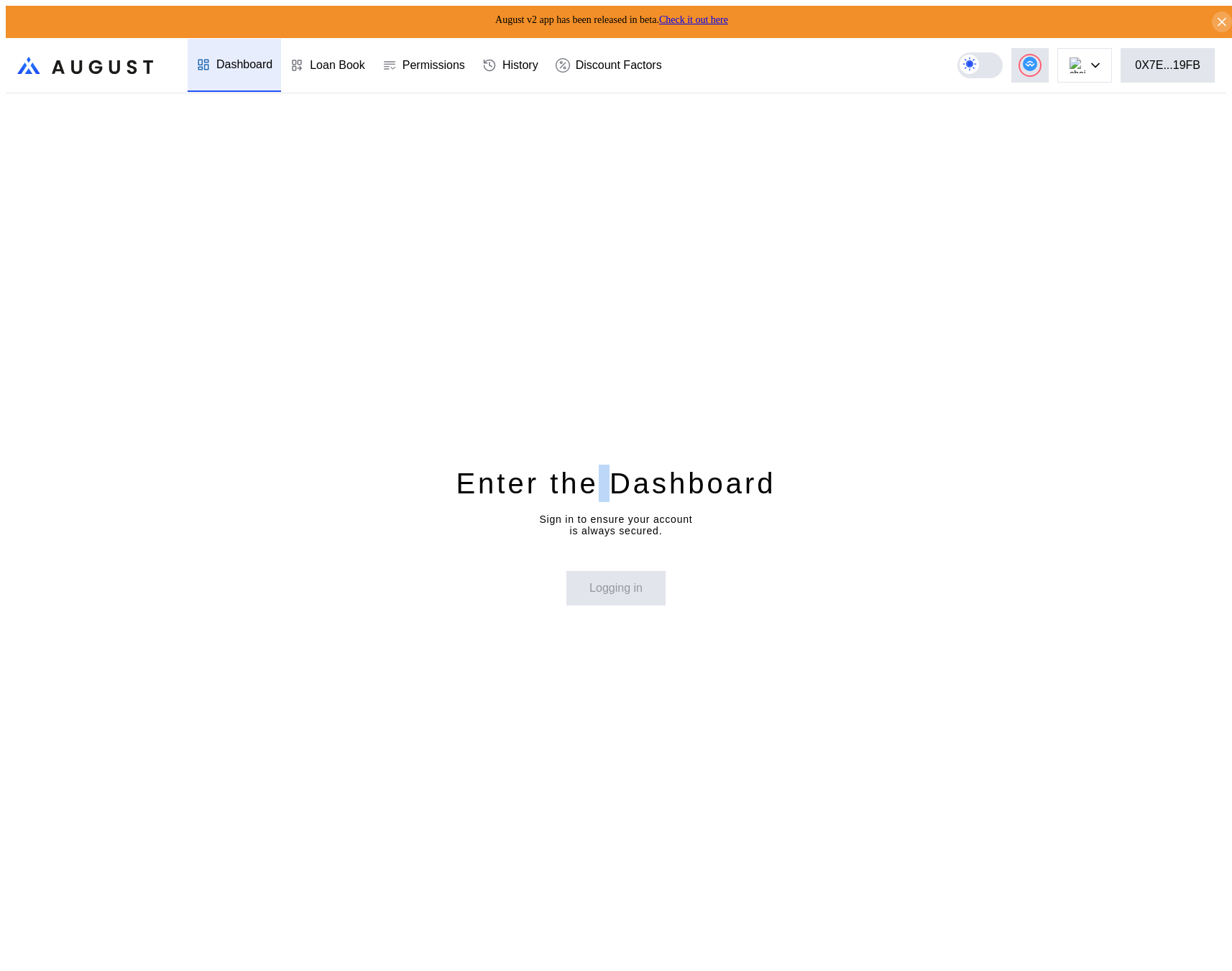
drag, startPoint x: 609, startPoint y: 473, endPoint x: 600, endPoint y: 473, distance: 9.0
click at [600, 473] on div "Enter the Dashboard" at bounding box center [615, 484] width 320 height 38
click at [602, 478] on div "Enter the Dashboard" at bounding box center [615, 484] width 320 height 38
click at [1034, 201] on div "Enter the Dashboard Sign in to ensure your account is always secured. Logging in" at bounding box center [616, 535] width 1220 height 883
click at [1091, 331] on div "Enter the Dashboard Sign in to ensure your account is always secured. Logging in" at bounding box center [616, 535] width 1220 height 883
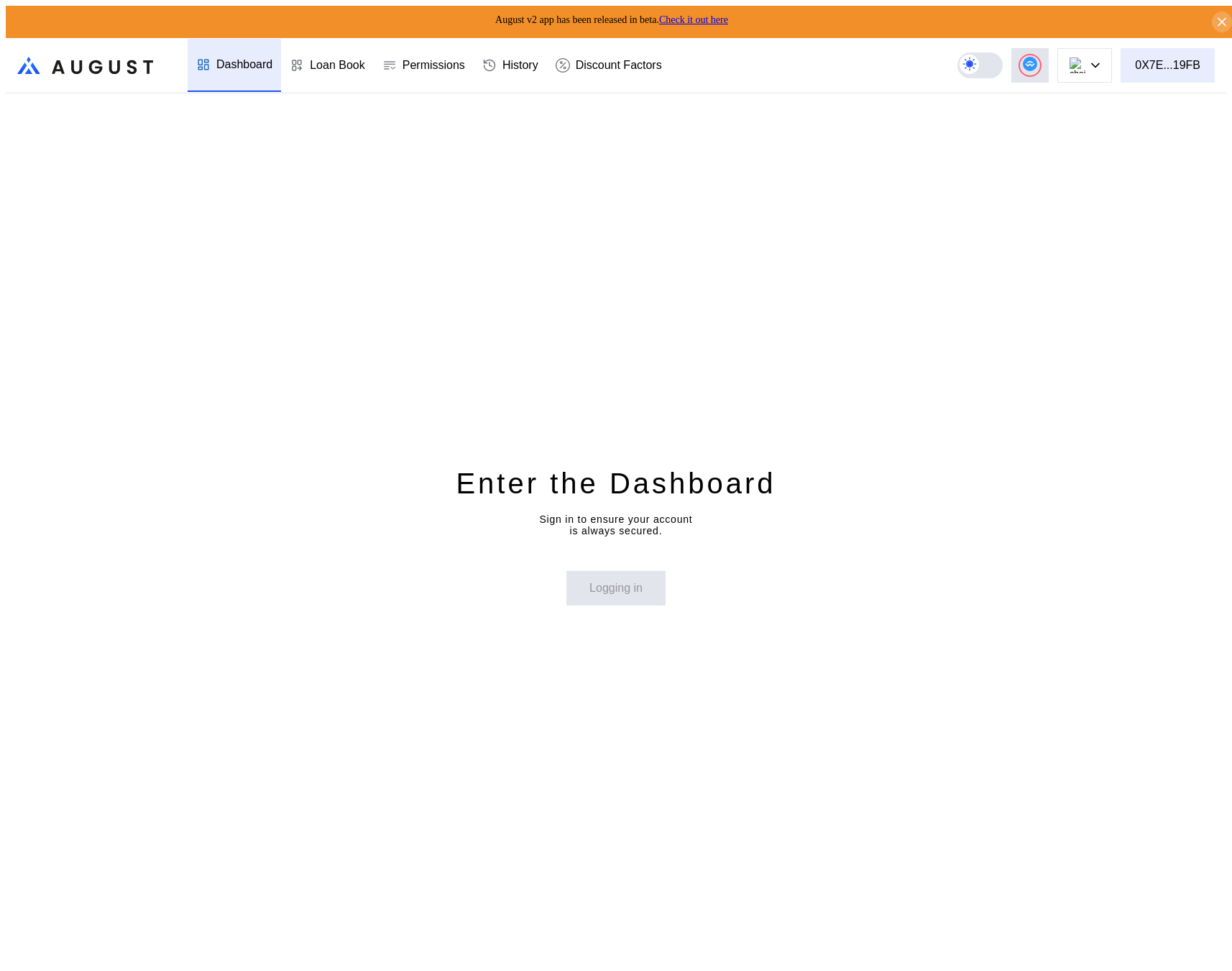
click at [1185, 75] on button "0X7E...19FB" at bounding box center [1167, 65] width 94 height 34
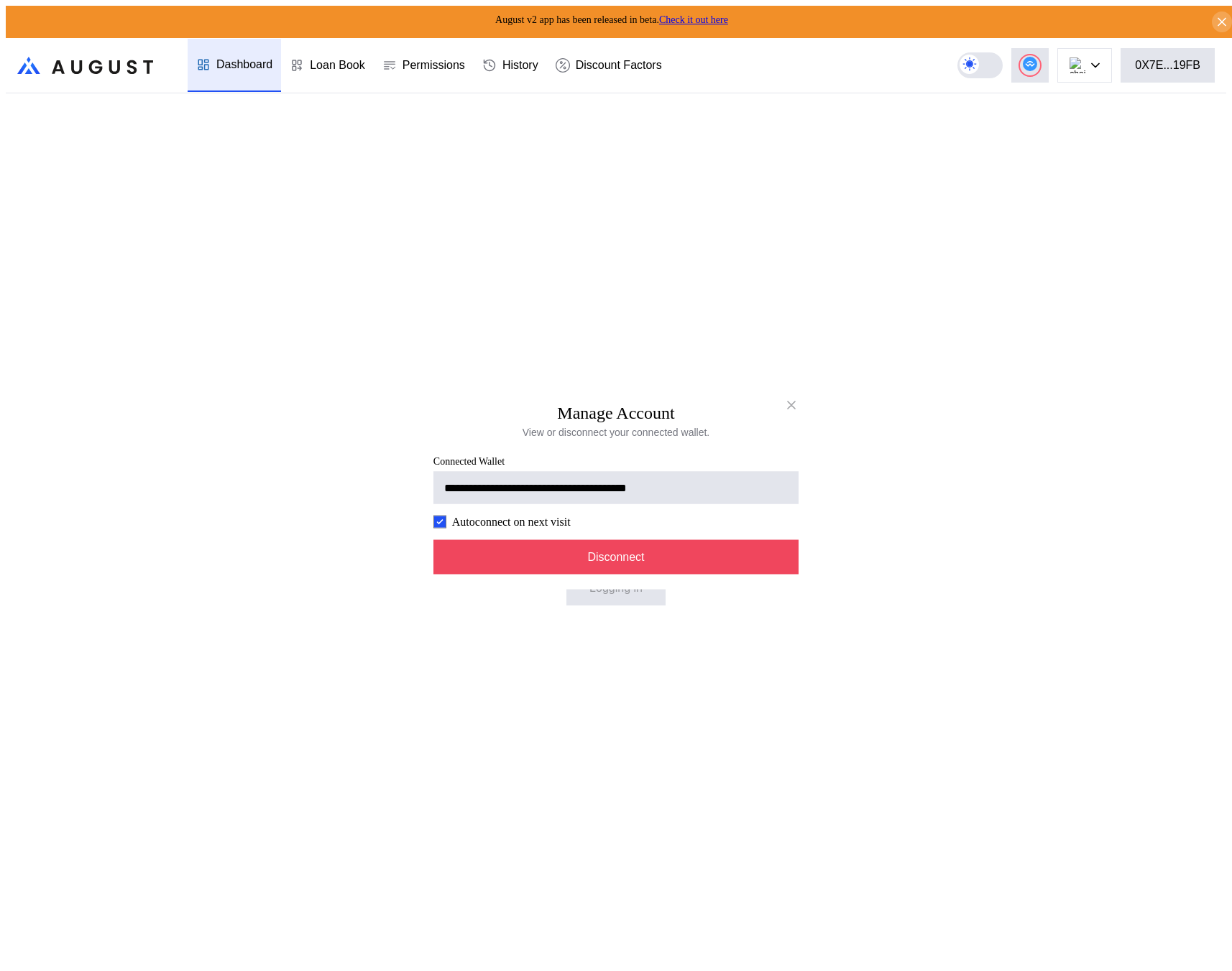
click at [719, 536] on div "**********" at bounding box center [616, 486] width 397 height 208
click at [719, 554] on button "Disconnect" at bounding box center [616, 557] width 365 height 34
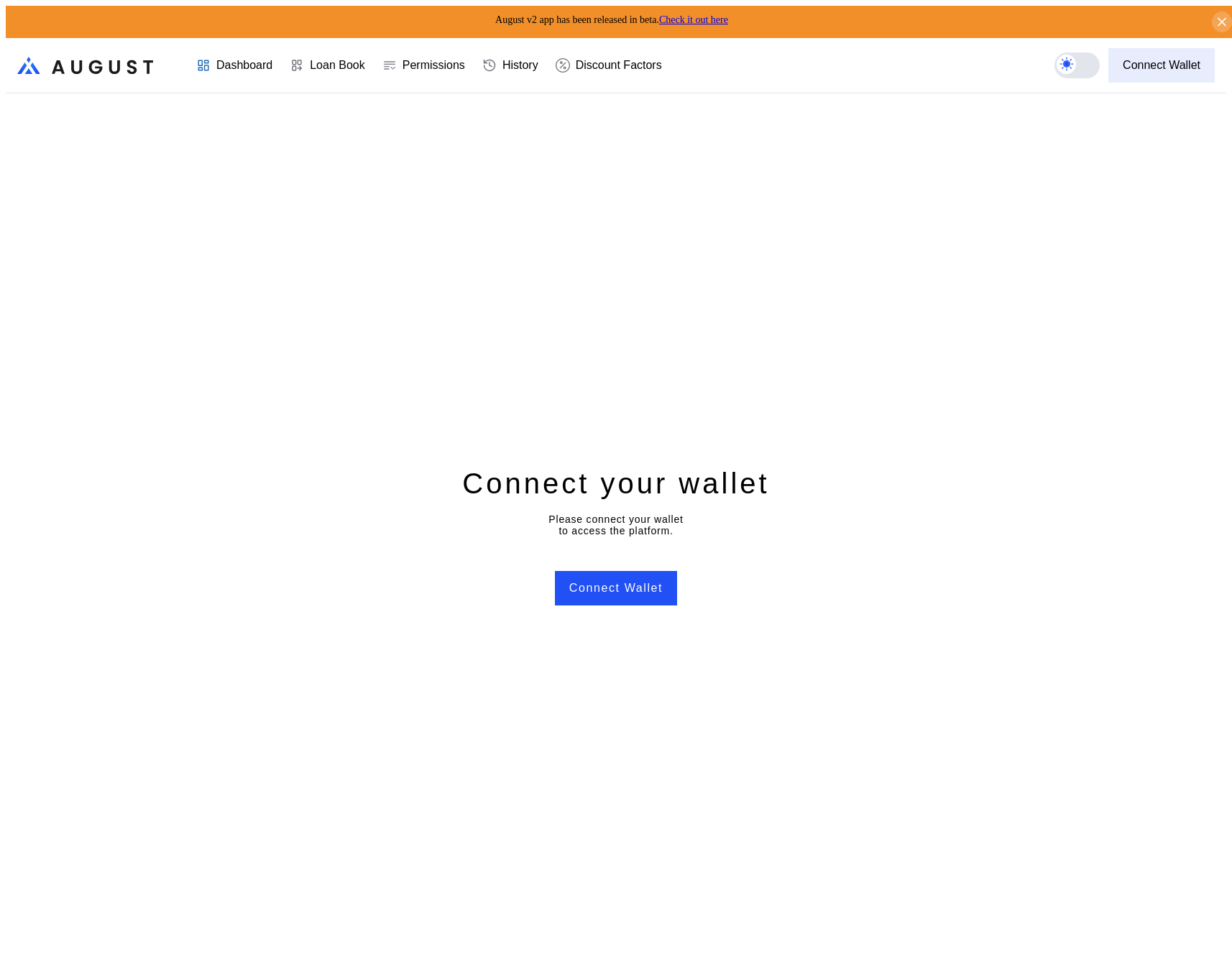
click at [1162, 69] on button "Connect Wallet" at bounding box center [1161, 65] width 107 height 34
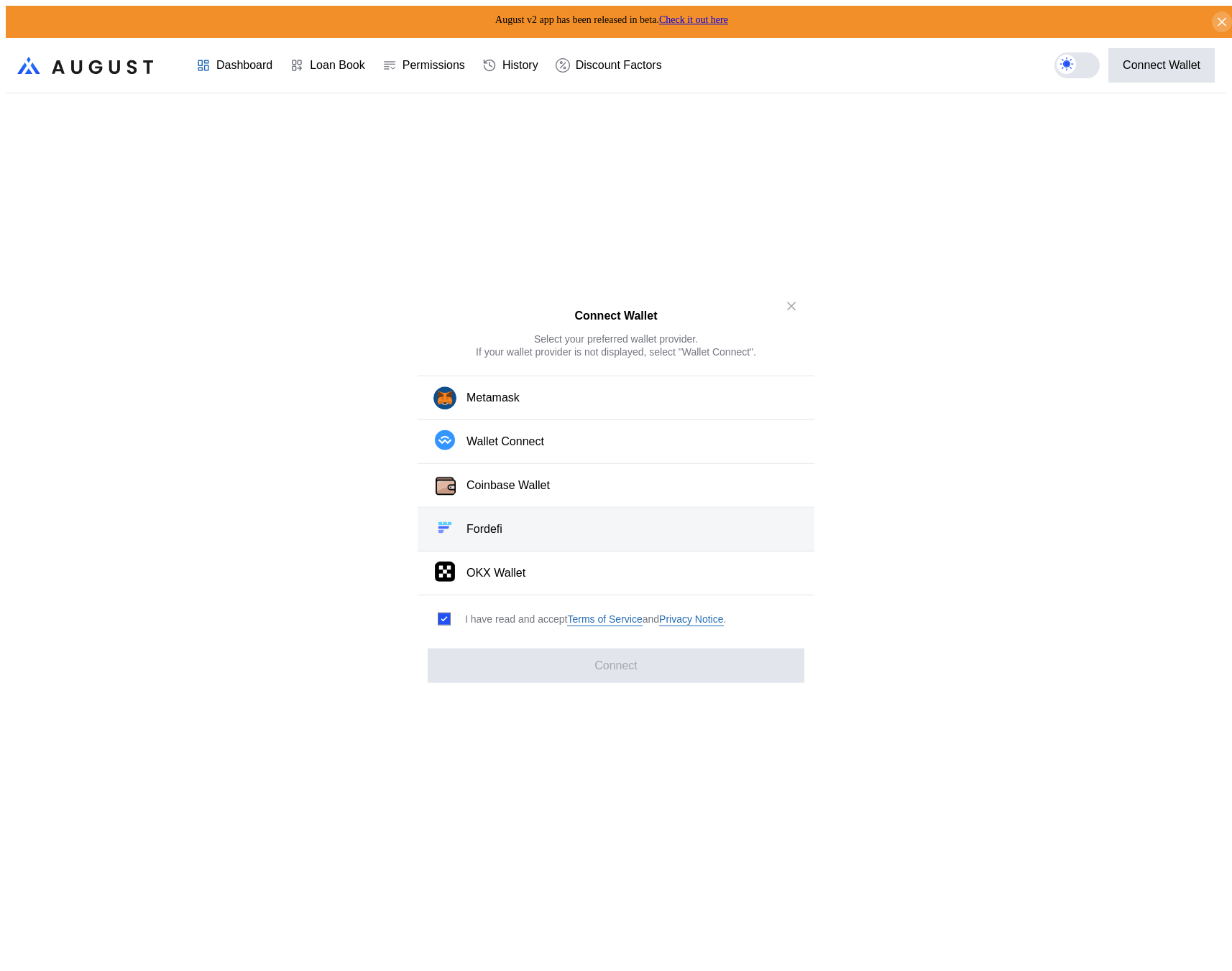
click at [579, 534] on button "Fordefi" at bounding box center [616, 529] width 397 height 44
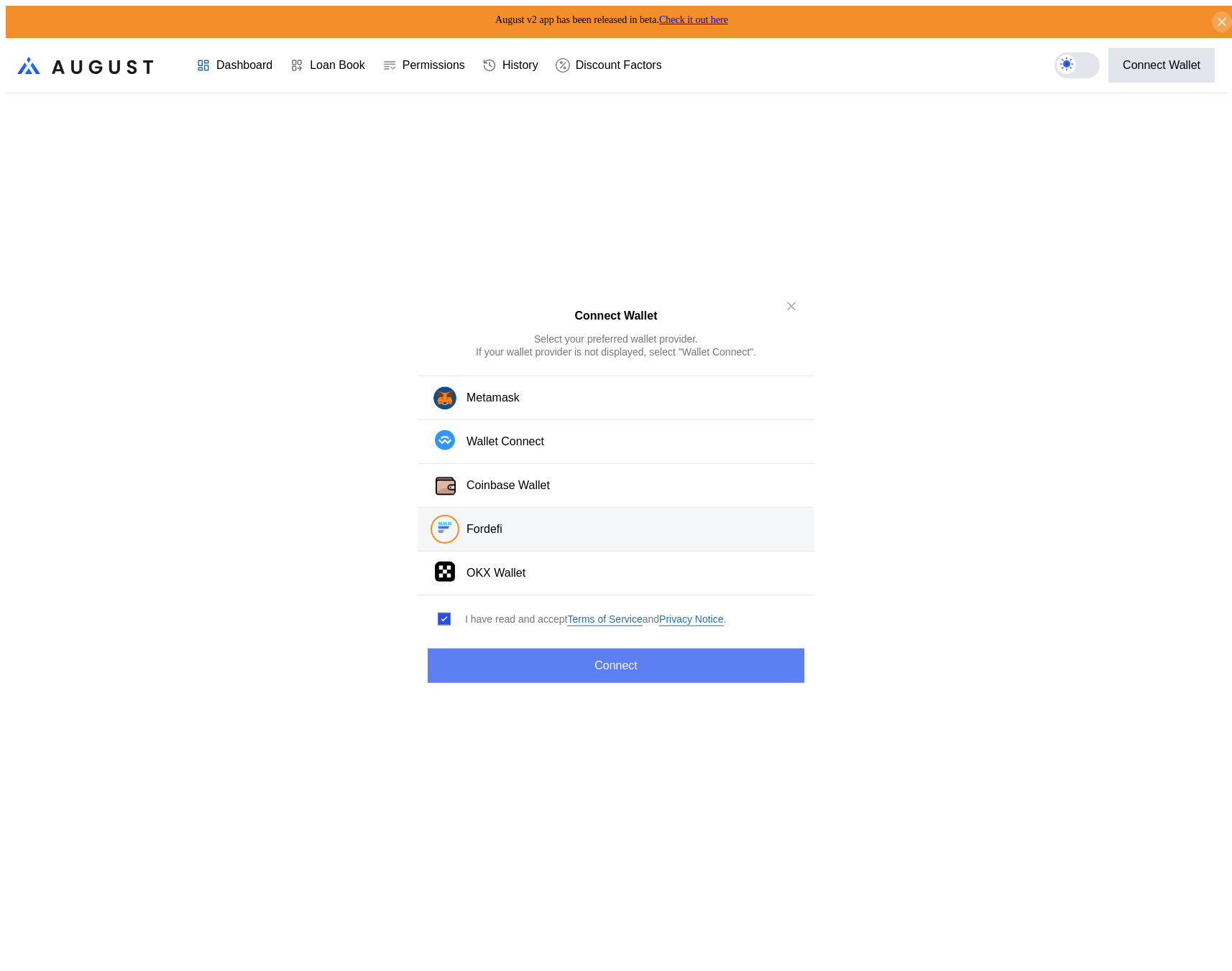
click at [619, 640] on div "Connect Wallet Select your preferred wallet provider. If your wallet provider i…" at bounding box center [616, 486] width 397 height 406
click at [625, 648] on button "Connect" at bounding box center [616, 665] width 376 height 34
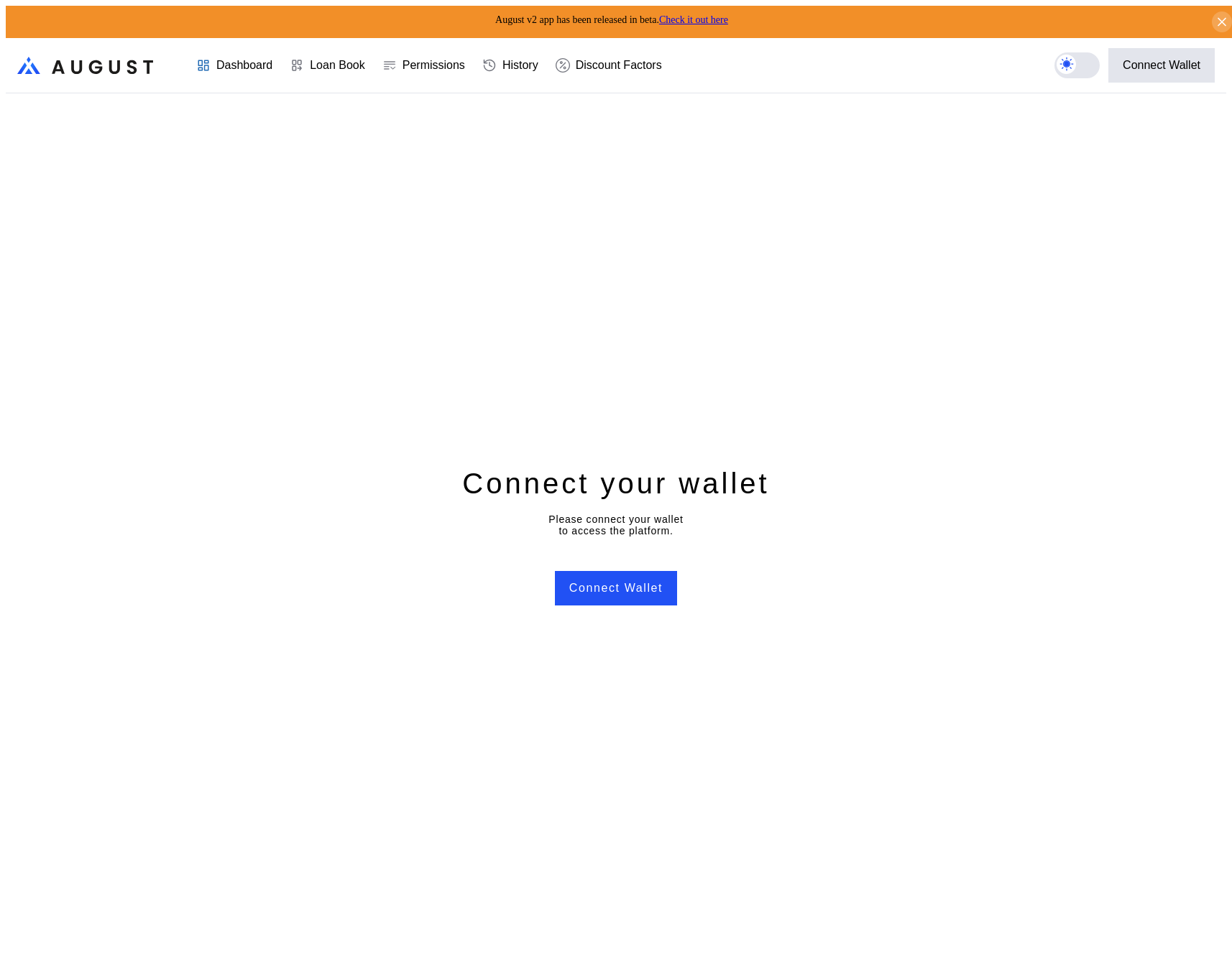
click at [299, 241] on div "Connect your wallet Please connect your wallet to access the platform. Connect …" at bounding box center [616, 535] width 1220 height 883
click at [628, 375] on div "Connect your wallet Please connect your wallet to access the platform. Connect …" at bounding box center [616, 535] width 1220 height 883
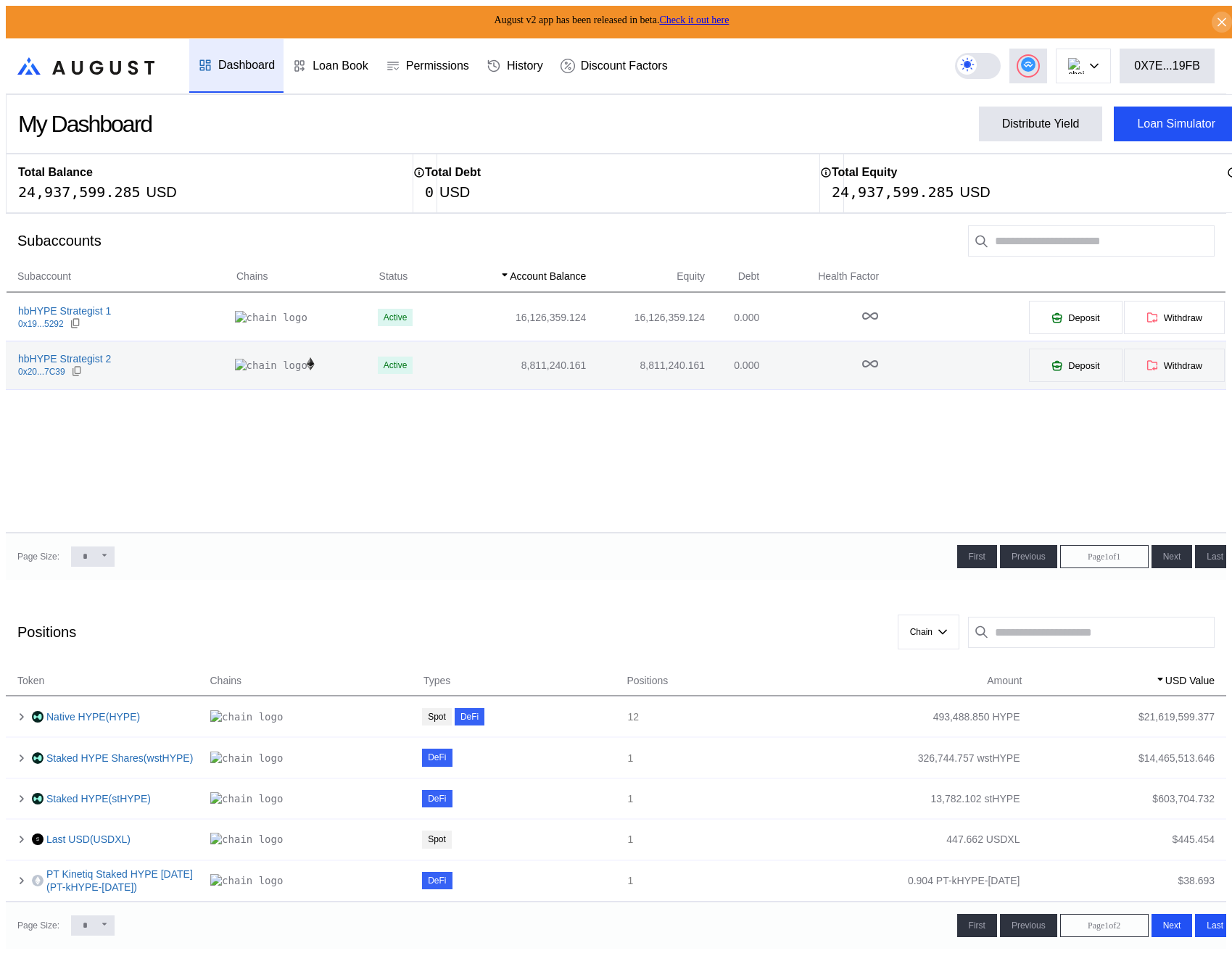
click at [442, 374] on td "8,811,240.161" at bounding box center [514, 365] width 145 height 48
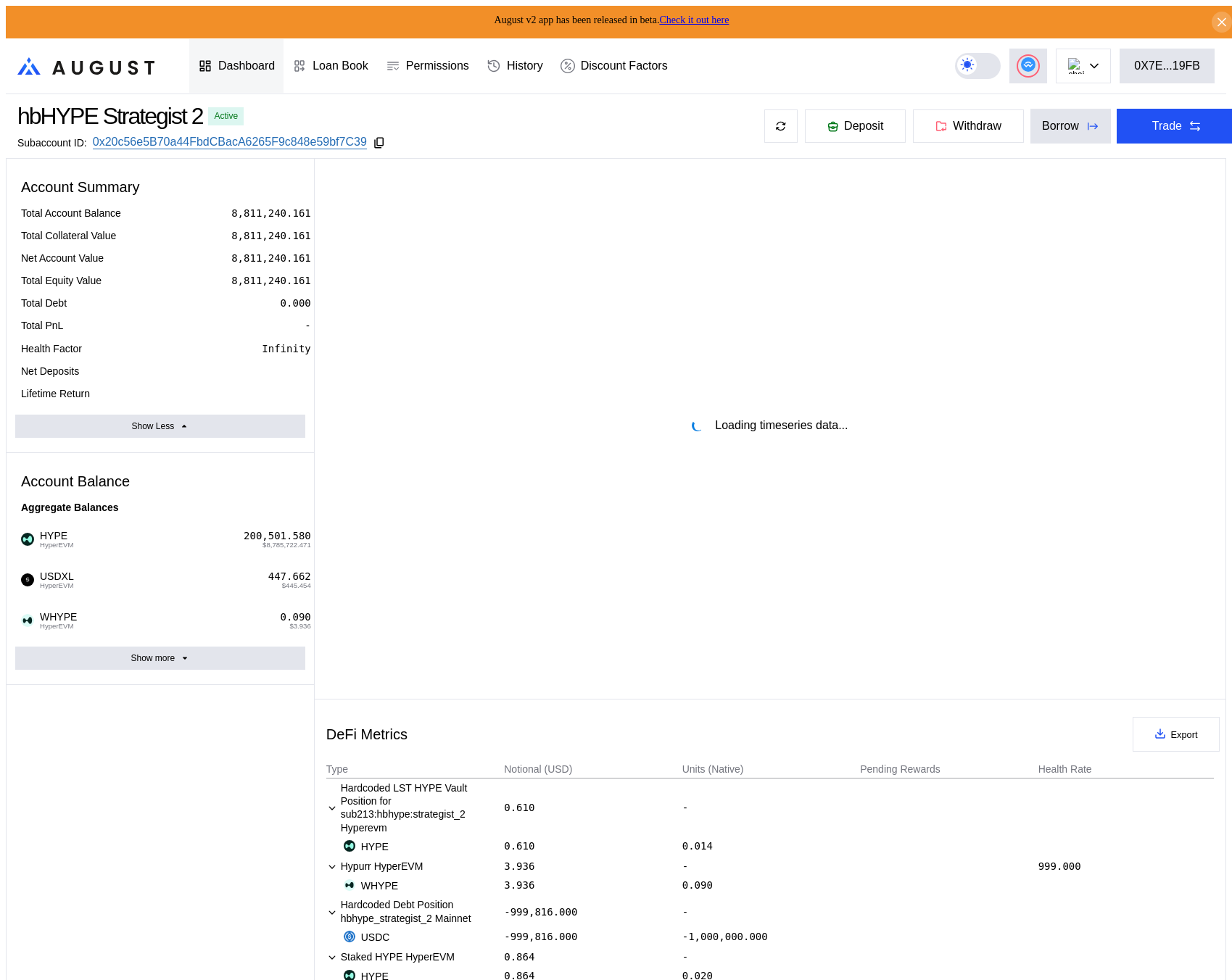
select select "*"
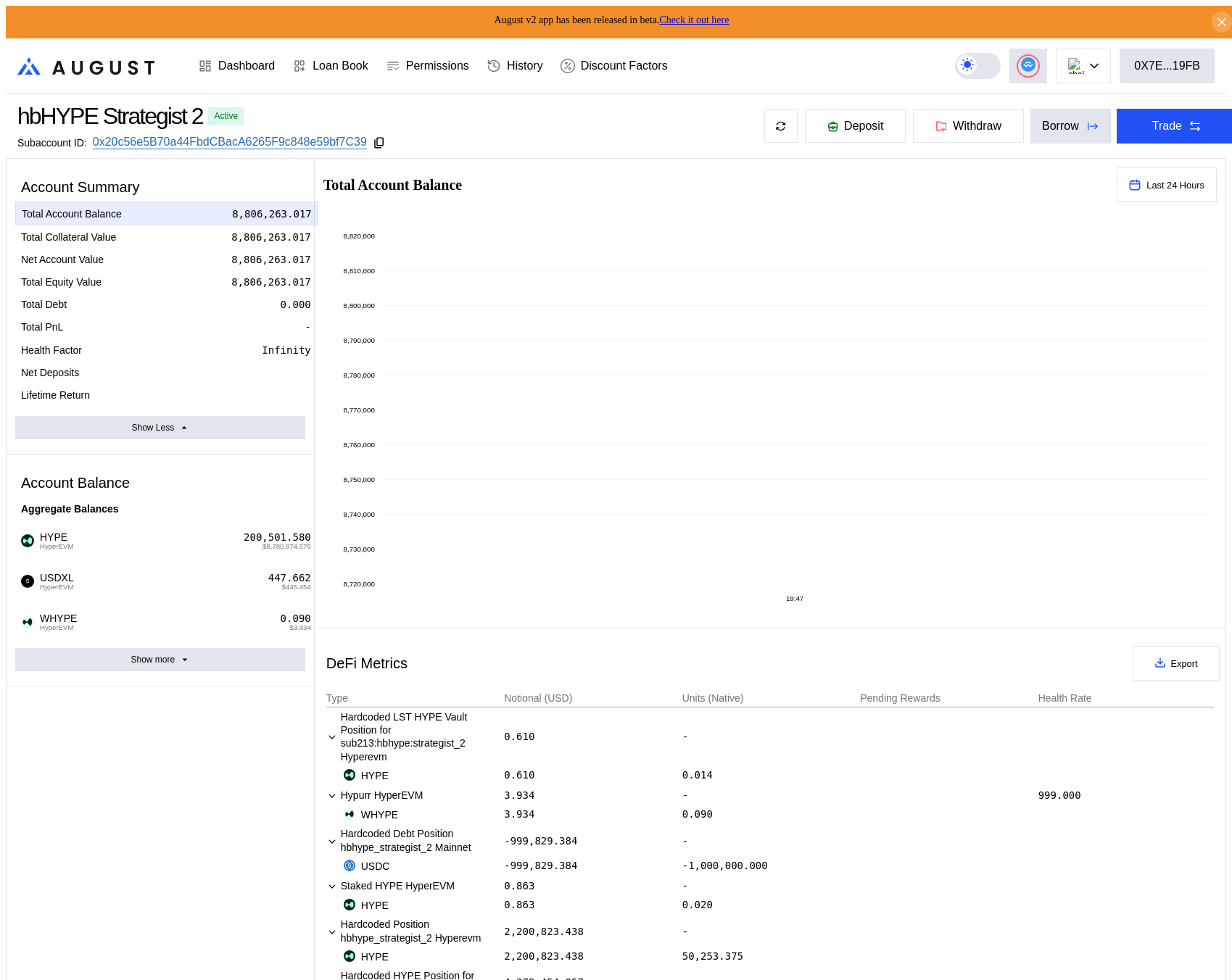
drag, startPoint x: 337, startPoint y: 368, endPoint x: 316, endPoint y: 359, distance: 22.8
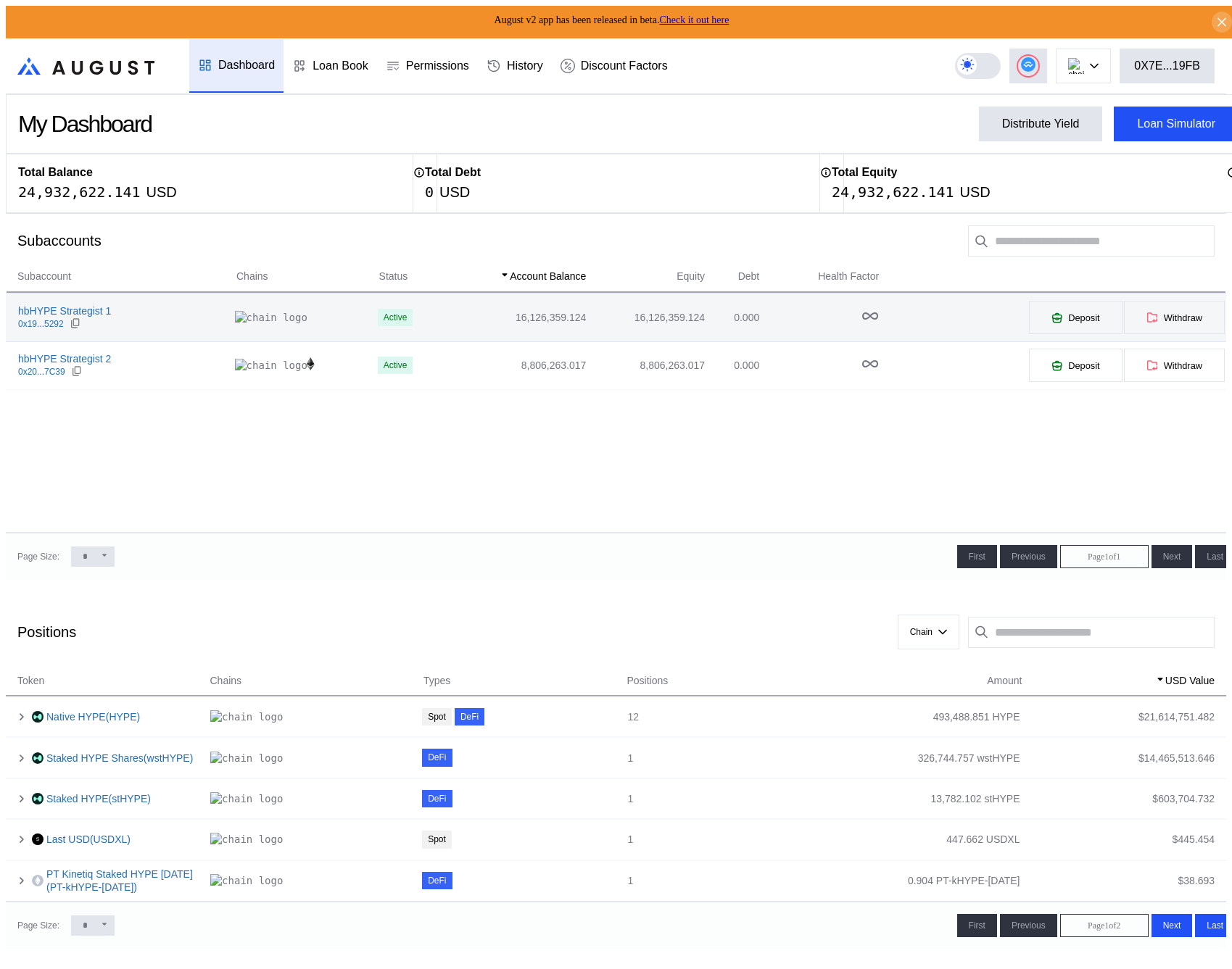
click at [442, 322] on td "16,126,359.124" at bounding box center [514, 317] width 145 height 48
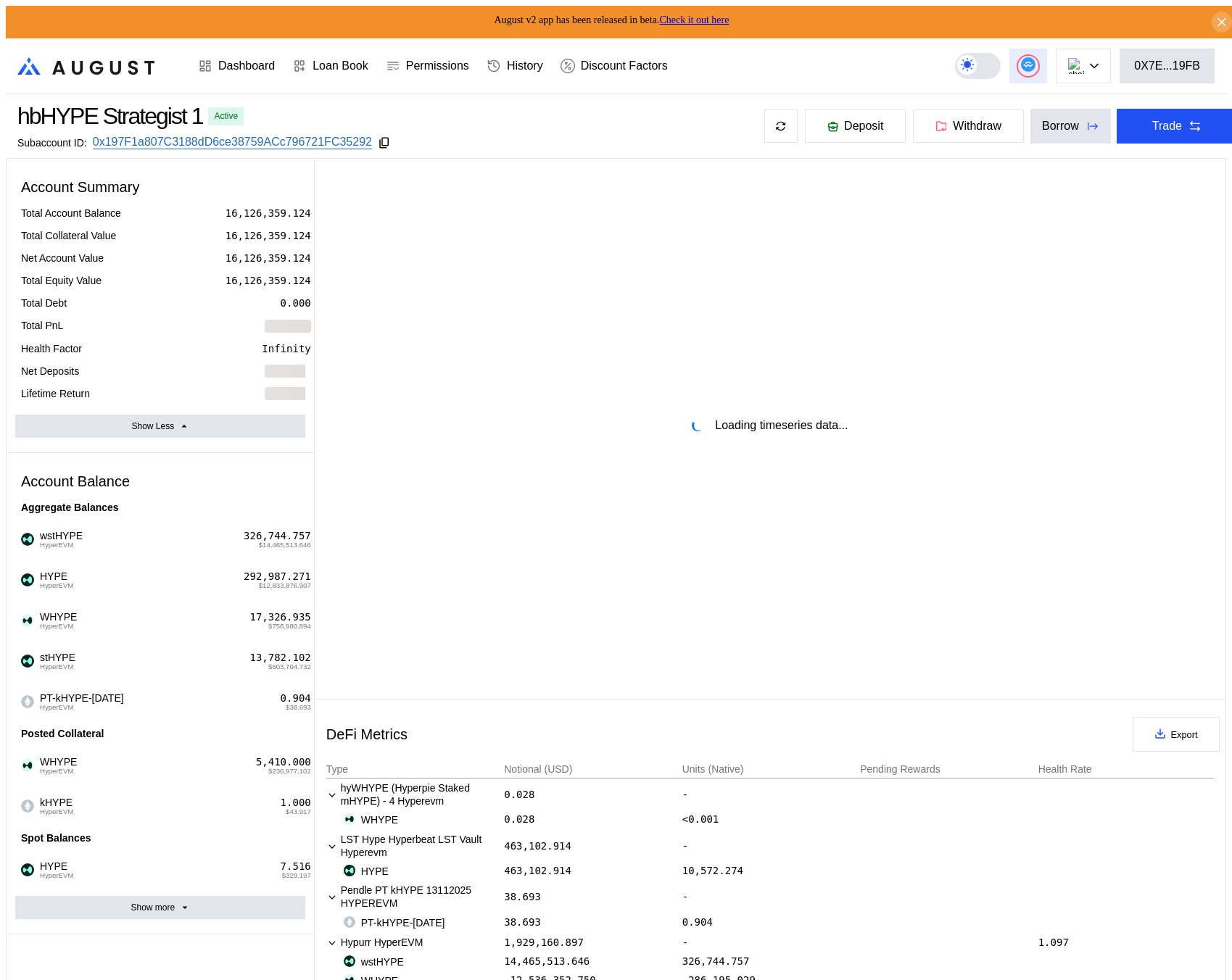
click at [1035, 57] on circle at bounding box center [1028, 64] width 14 height 14
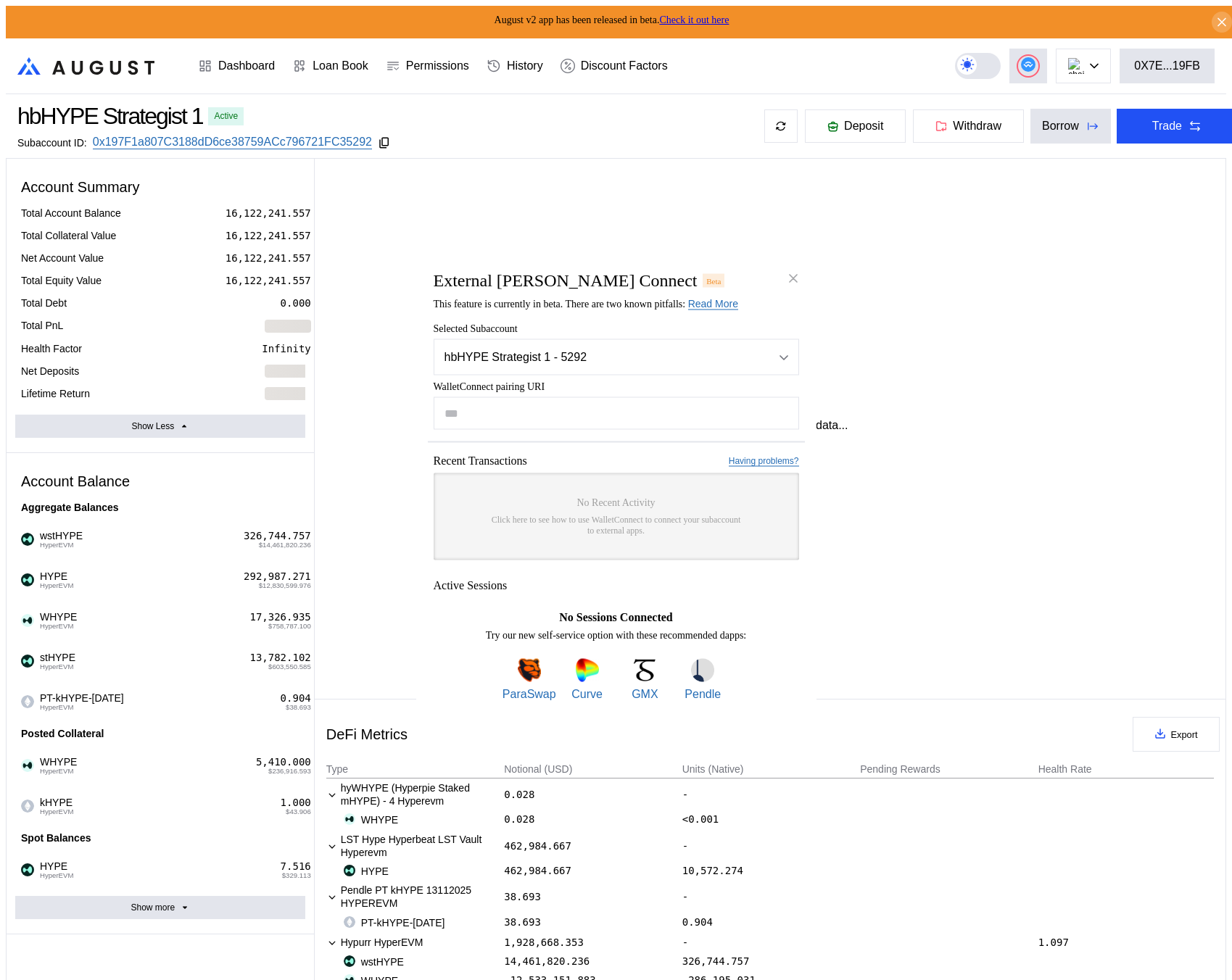
select select "*"
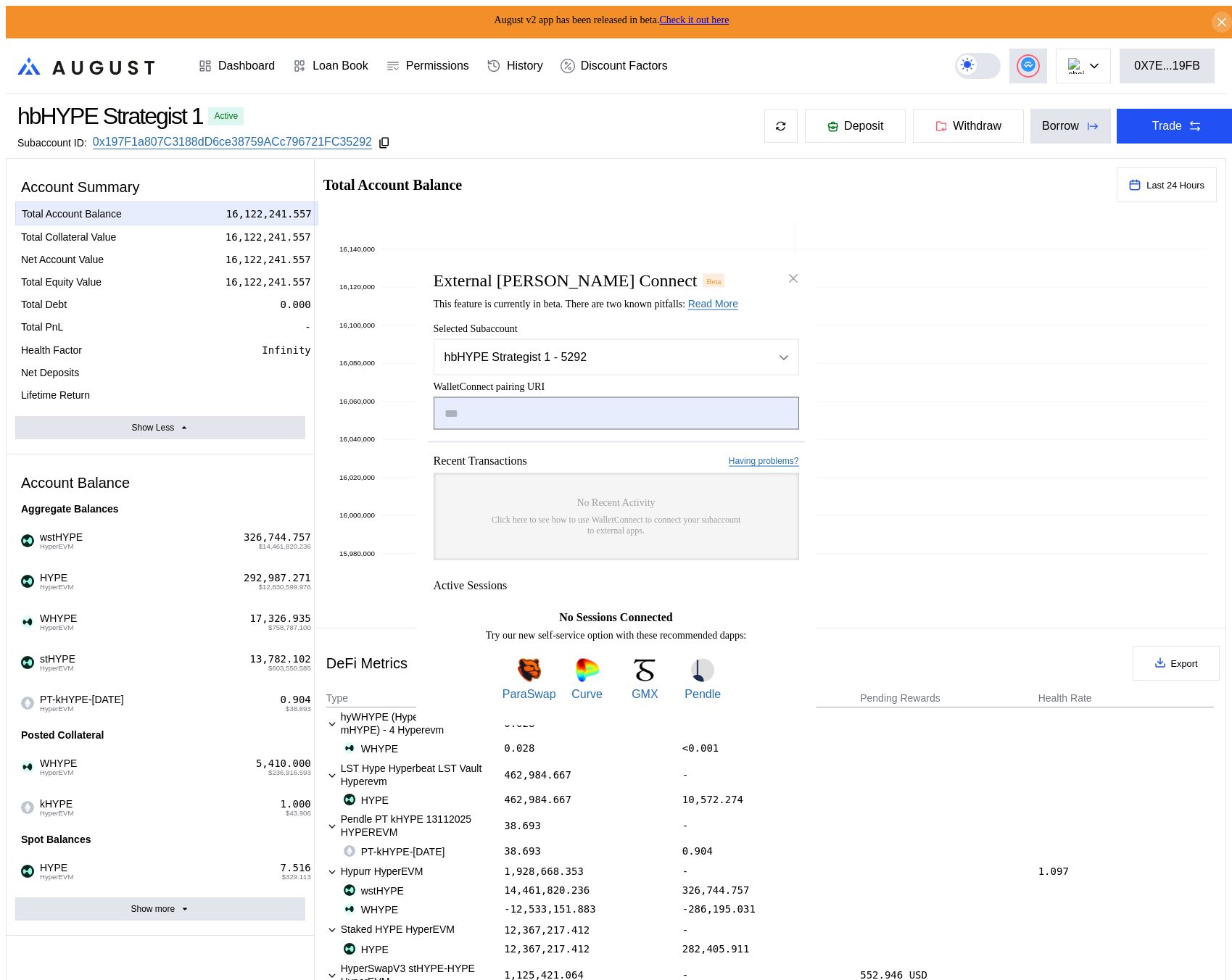
paste input "**********"
type input "**********"
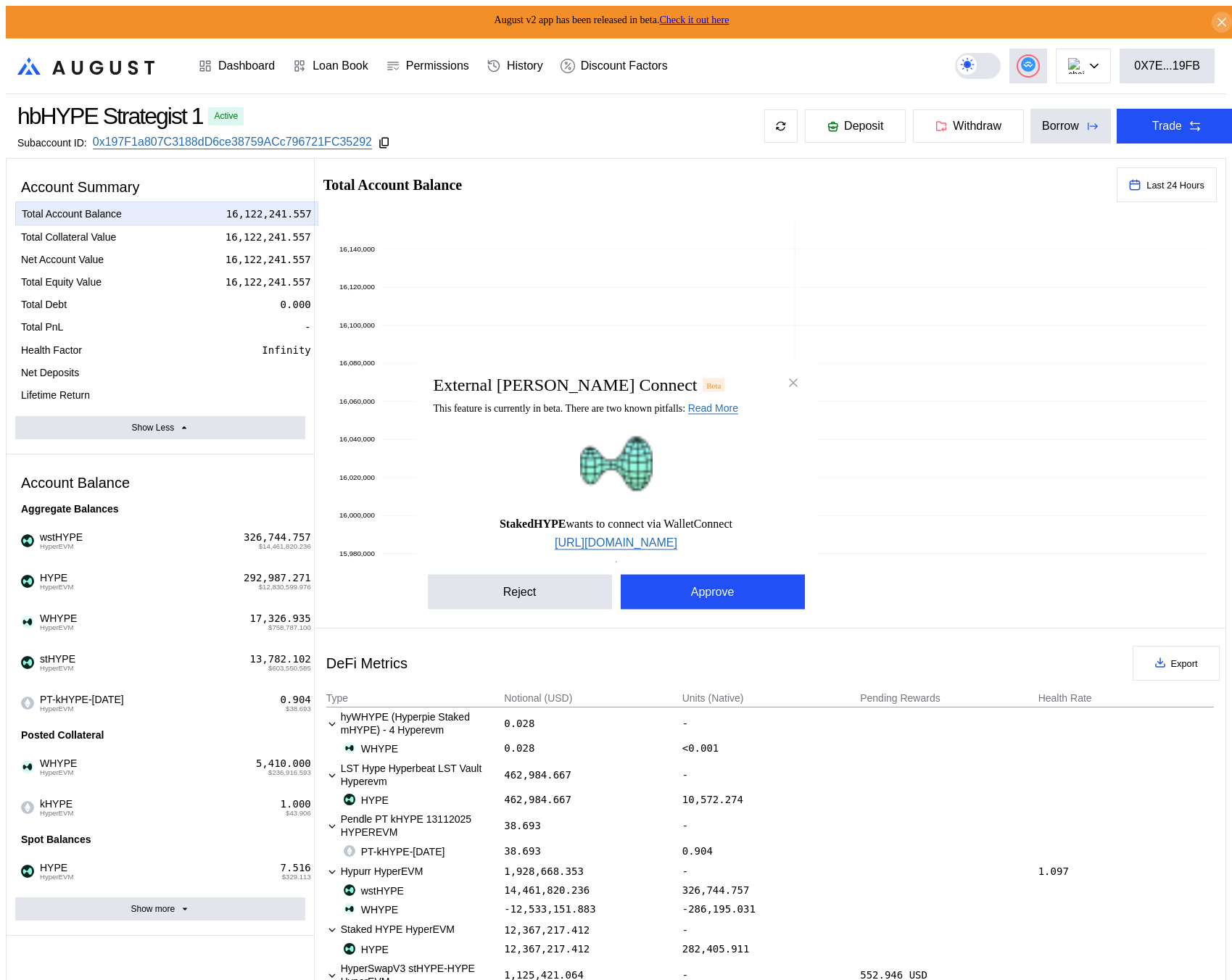
drag, startPoint x: 690, startPoint y: 589, endPoint x: 800, endPoint y: 322, distance: 288.8
click at [690, 589] on button "Approve" at bounding box center [712, 592] width 184 height 34
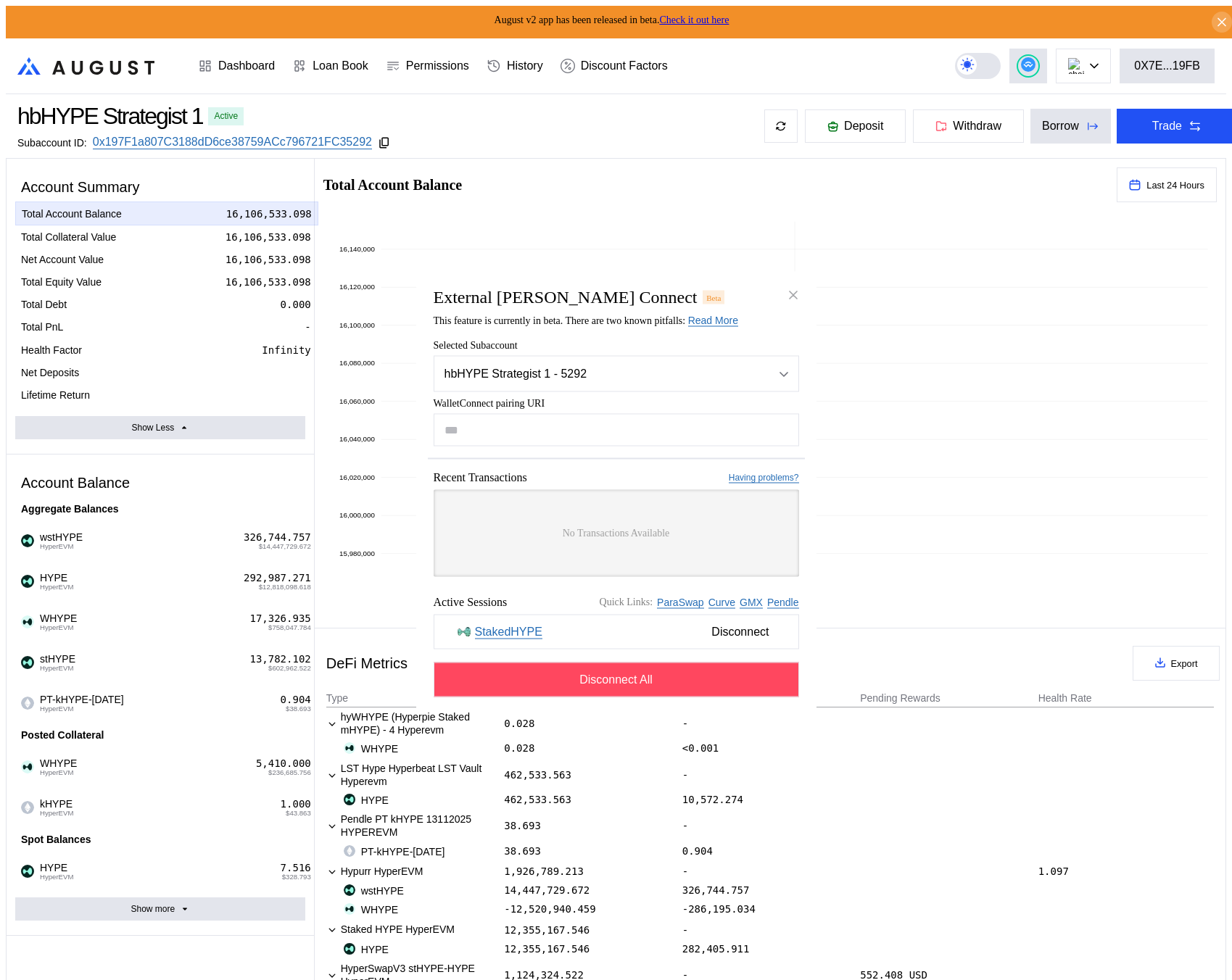
drag, startPoint x: 494, startPoint y: 174, endPoint x: 868, endPoint y: 78, distance: 386.1
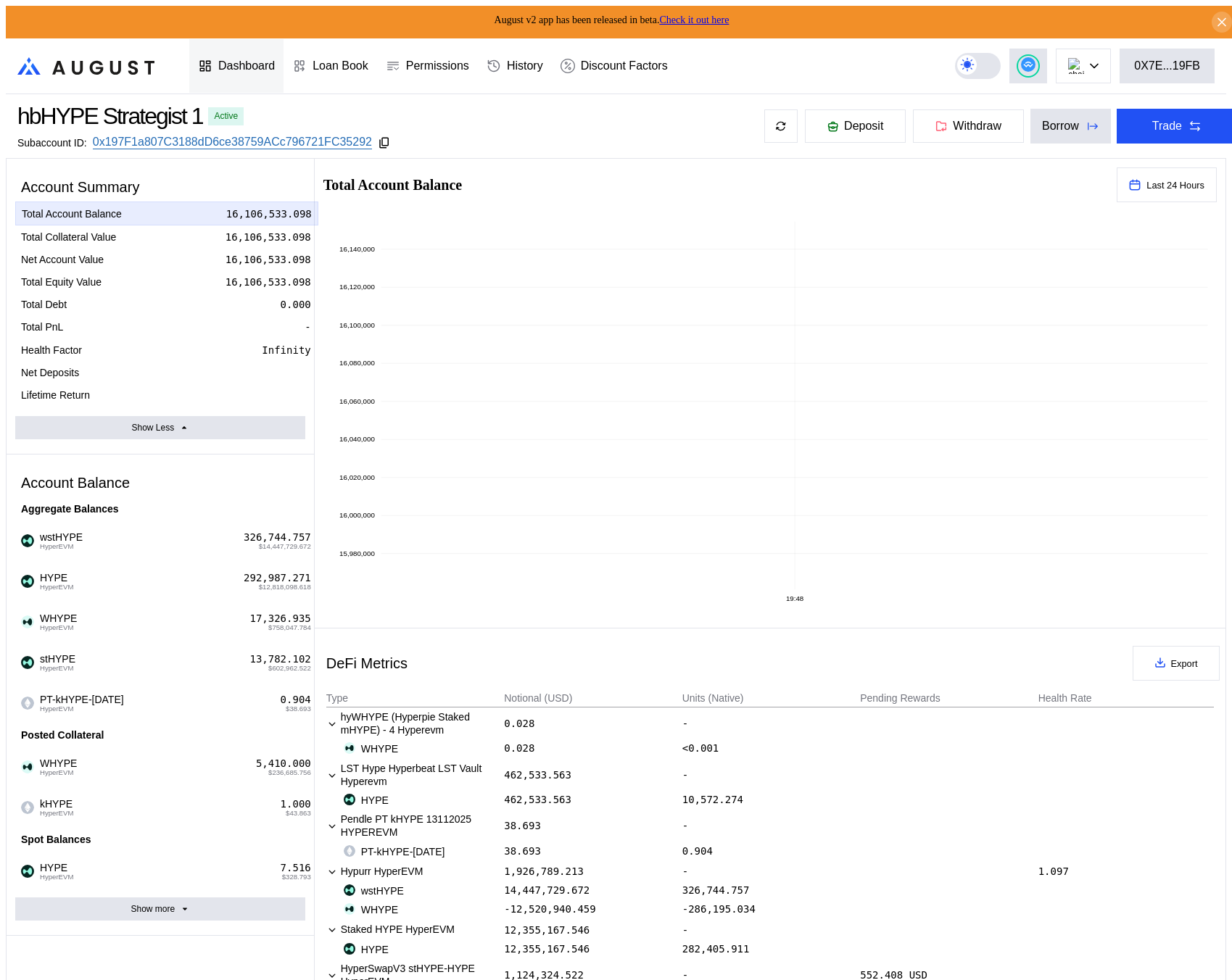
click at [250, 61] on div "Dashboard" at bounding box center [246, 66] width 57 height 13
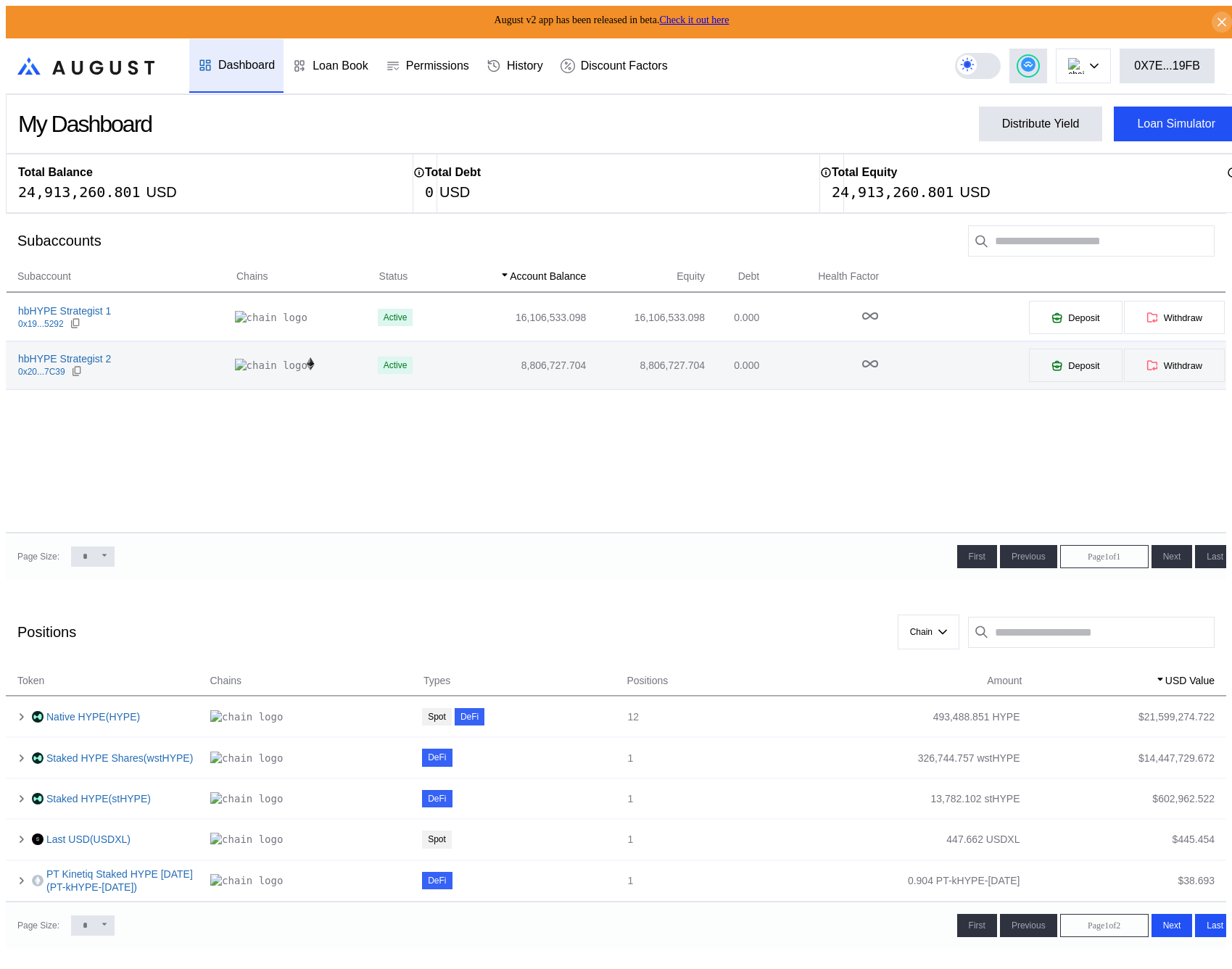
click at [175, 358] on div "hbHYPE Strategist 2 0x20...7C39" at bounding box center [120, 365] width 229 height 26
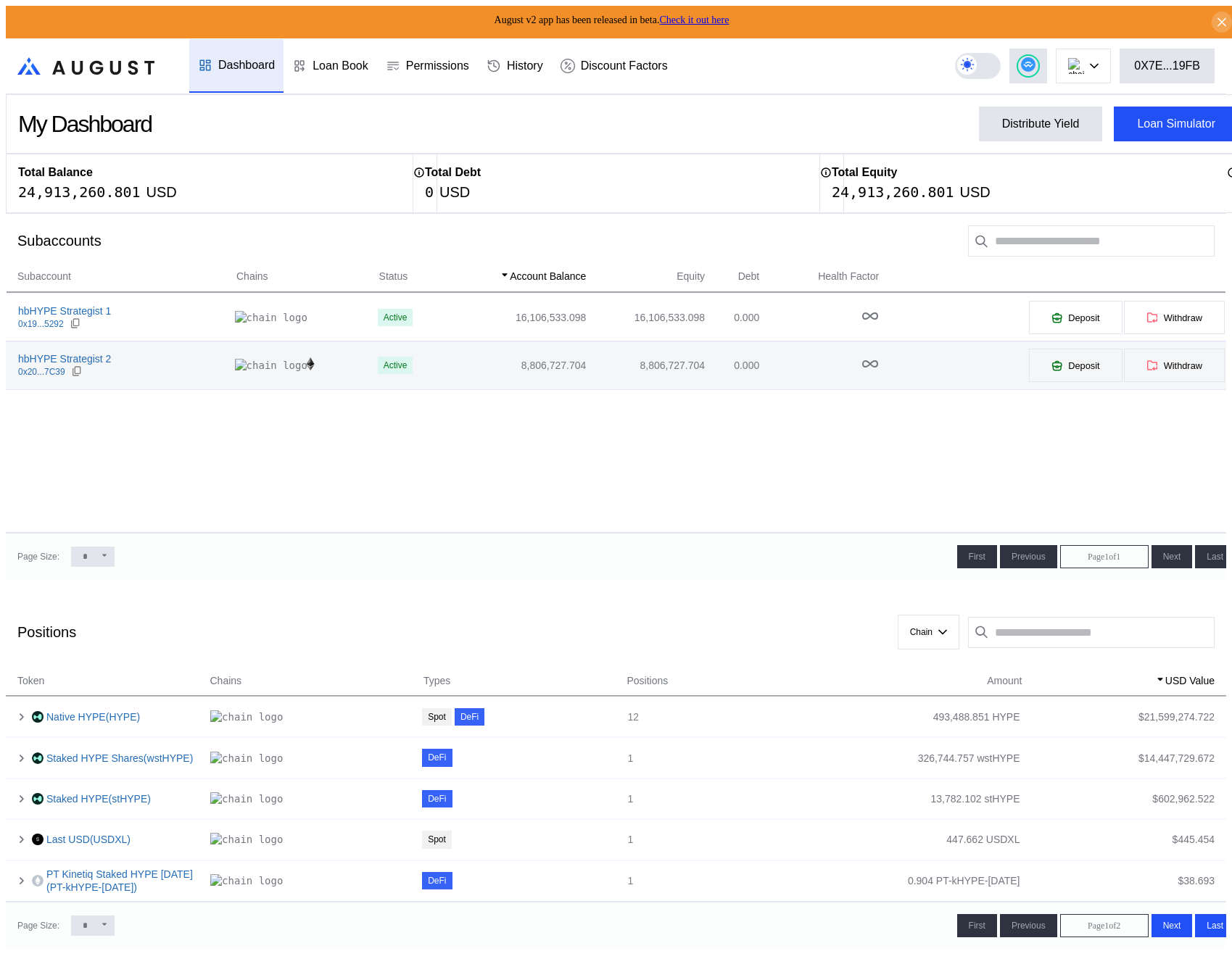
select select "*"
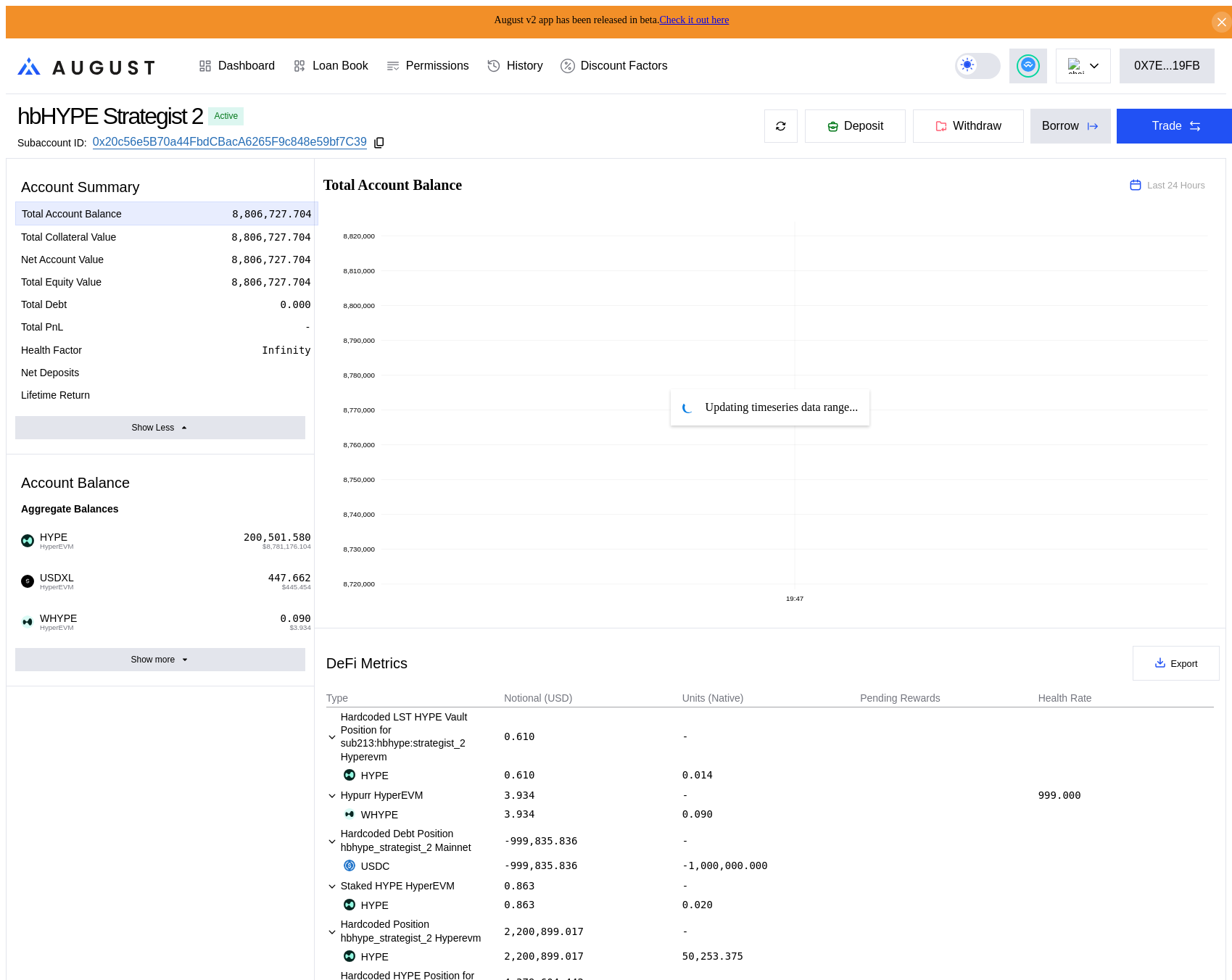
click at [151, 661] on div "Account Summary Total Account Balance 8,806,727.704 Total Collateral Value 8,80…" at bounding box center [160, 904] width 308 height 1490
click at [153, 662] on div "Account Summary Total Account Balance 8,806,727.704 Total Collateral Value 8,80…" at bounding box center [160, 904] width 308 height 1490
click at [159, 661] on div "Account Summary Total Account Balance 8,806,727.704 Total Collateral Value 8,80…" at bounding box center [160, 904] width 308 height 1490
click at [159, 661] on div "Account Summary Total Account Balance 8,793,076.583 Total Collateral Value 8,79…" at bounding box center [160, 904] width 308 height 1490
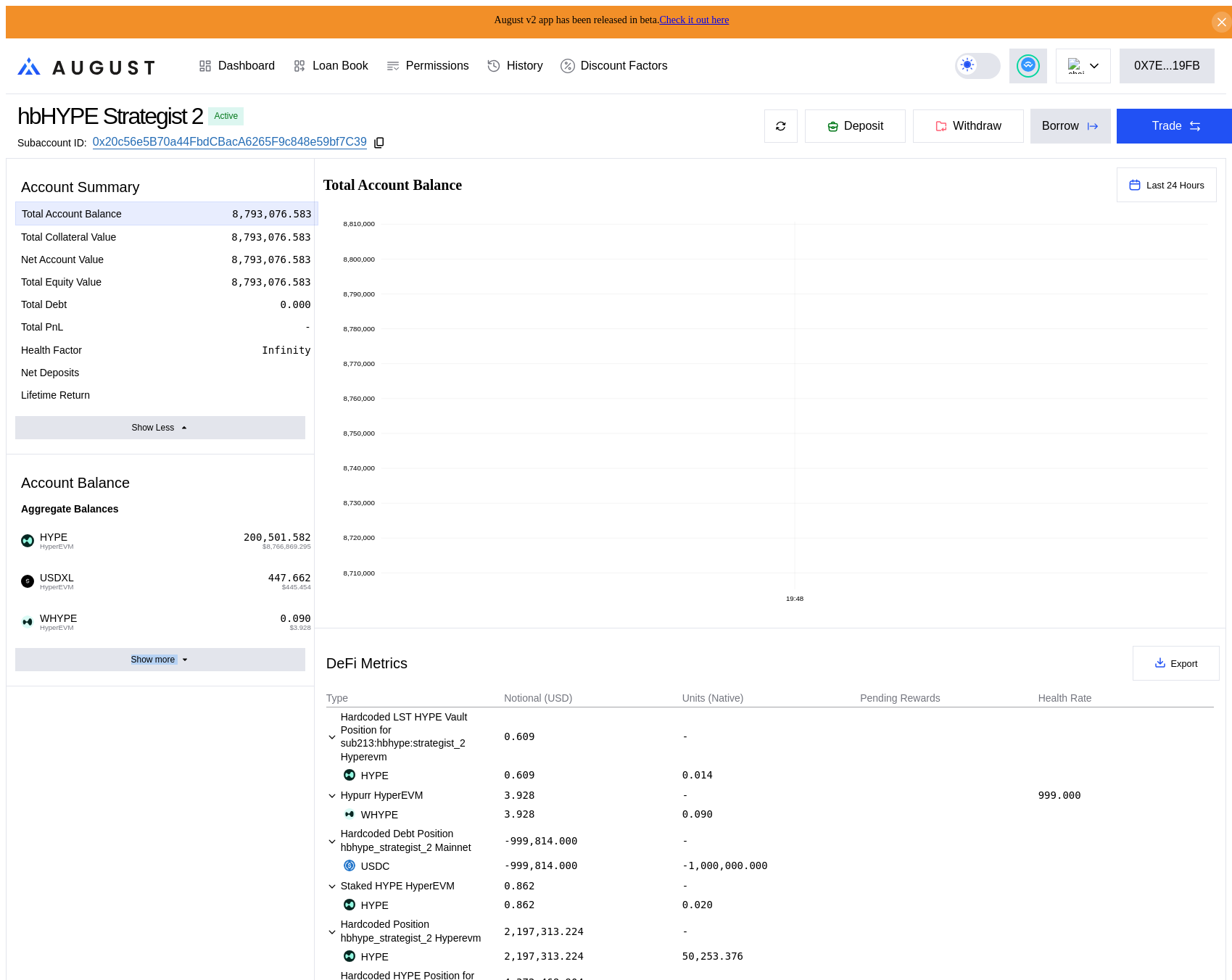
click at [159, 659] on div "Account Summary Total Account Balance 8,793,076.583 Total Collateral Value 8,79…" at bounding box center [160, 904] width 308 height 1490
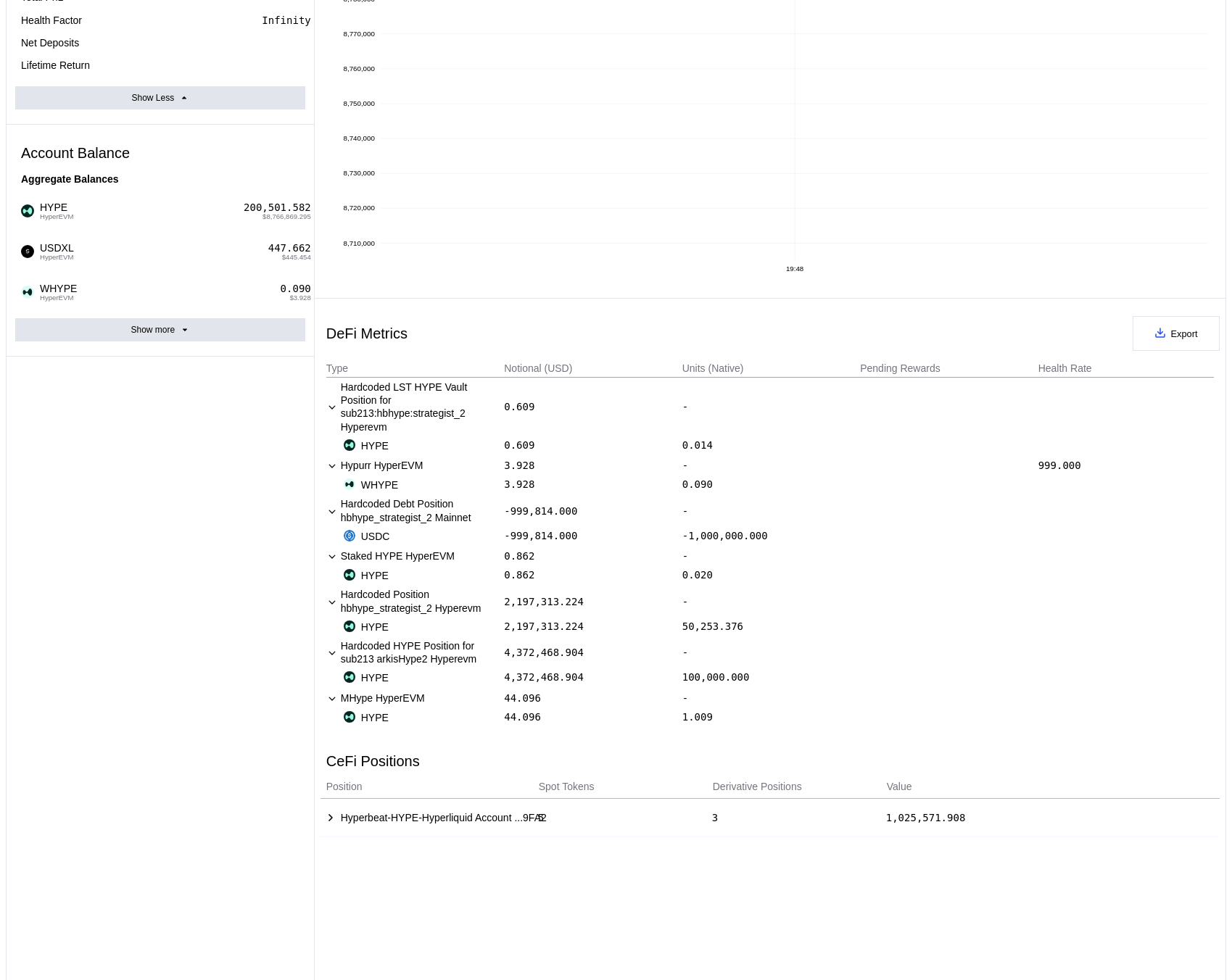
scroll to position [362, 0]
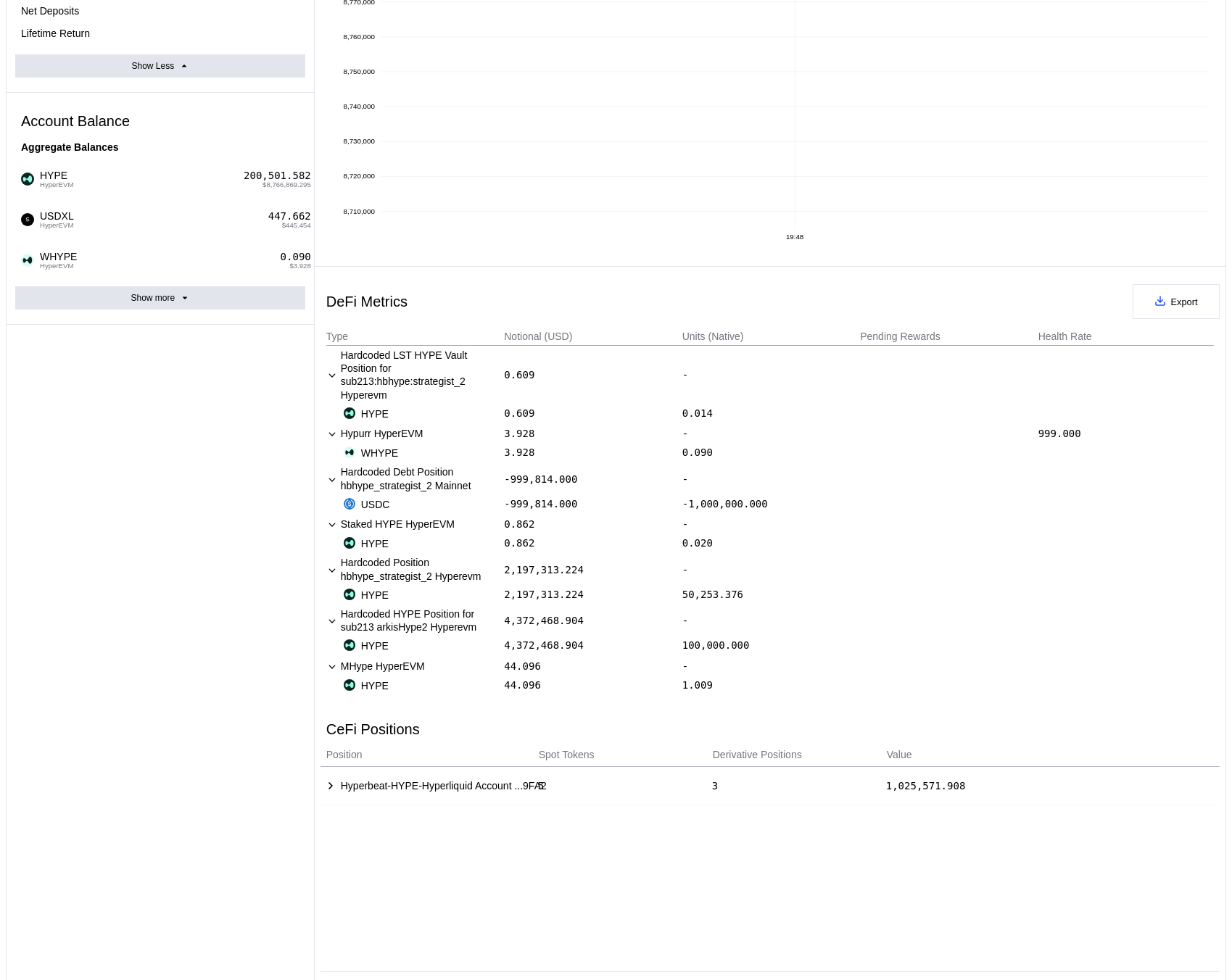
click at [146, 296] on div "Account Summary Total Account Balance 8,793,076.583 Total Collateral Value 8,79…" at bounding box center [160, 542] width 308 height 1490
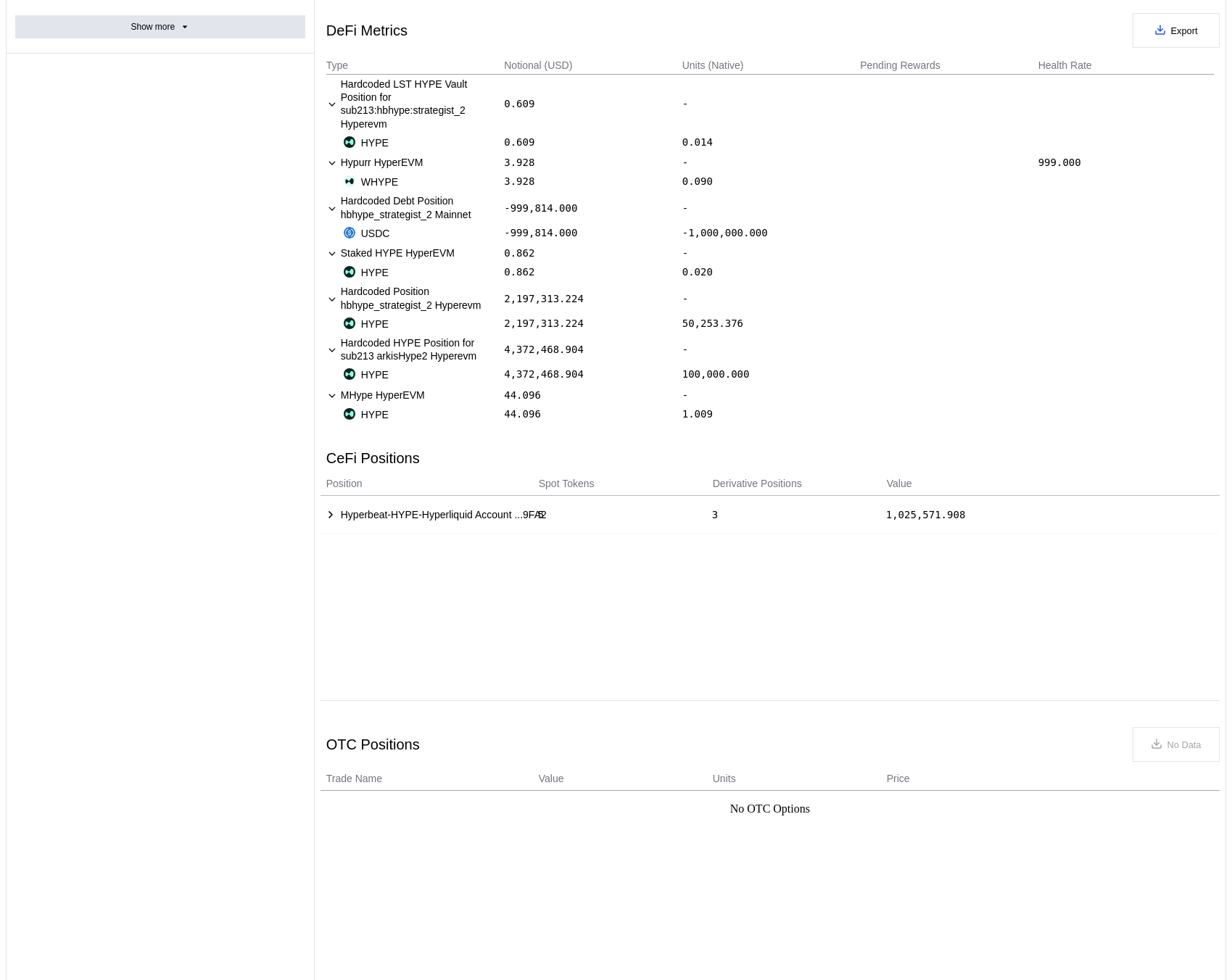
scroll to position [672, 0]
